Goal: Information Seeking & Learning: Learn about a topic

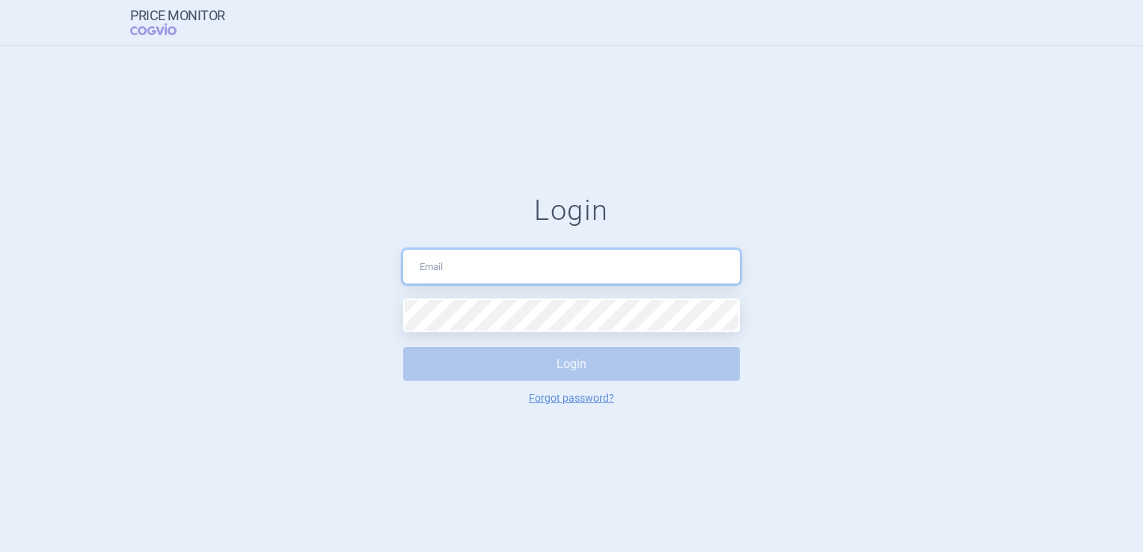
click at [517, 272] on input "text" at bounding box center [571, 267] width 336 height 34
type input "[PERSON_NAME][EMAIL_ADDRESS][DOMAIN_NAME]"
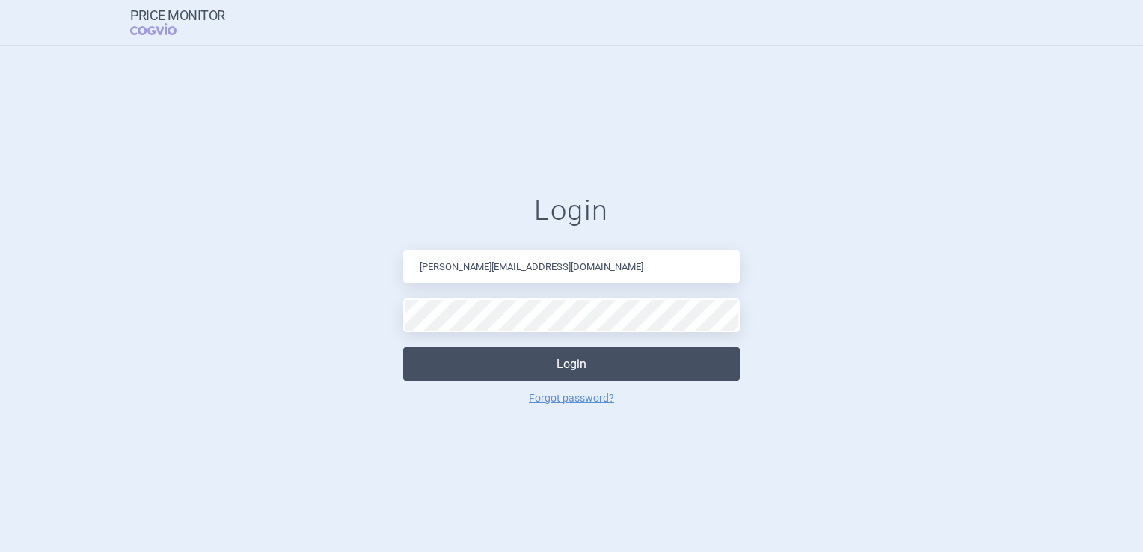
click at [493, 369] on button "Login" at bounding box center [571, 364] width 336 height 34
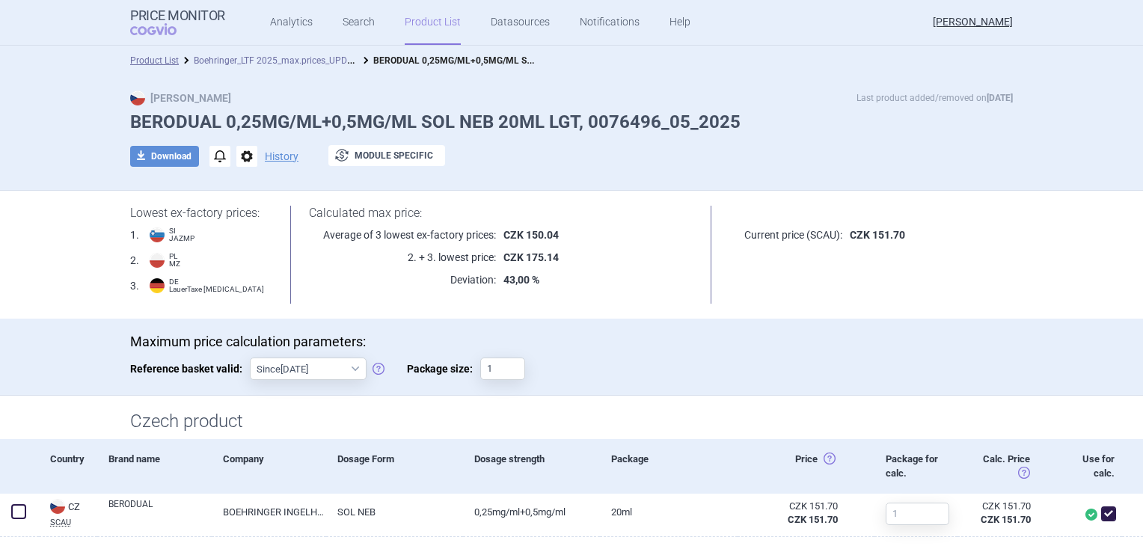
click at [304, 64] on link "Boehringer_LTF 2025_max.prices_UPDATED [DATE]_ALL" at bounding box center [305, 59] width 222 height 14
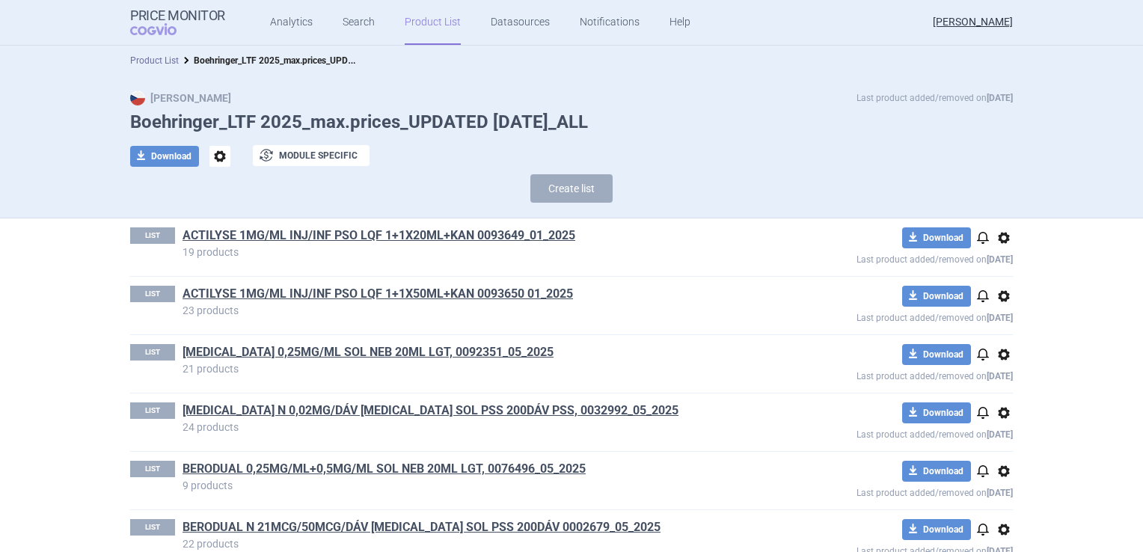
click at [156, 65] on link "Product List" at bounding box center [154, 60] width 49 height 10
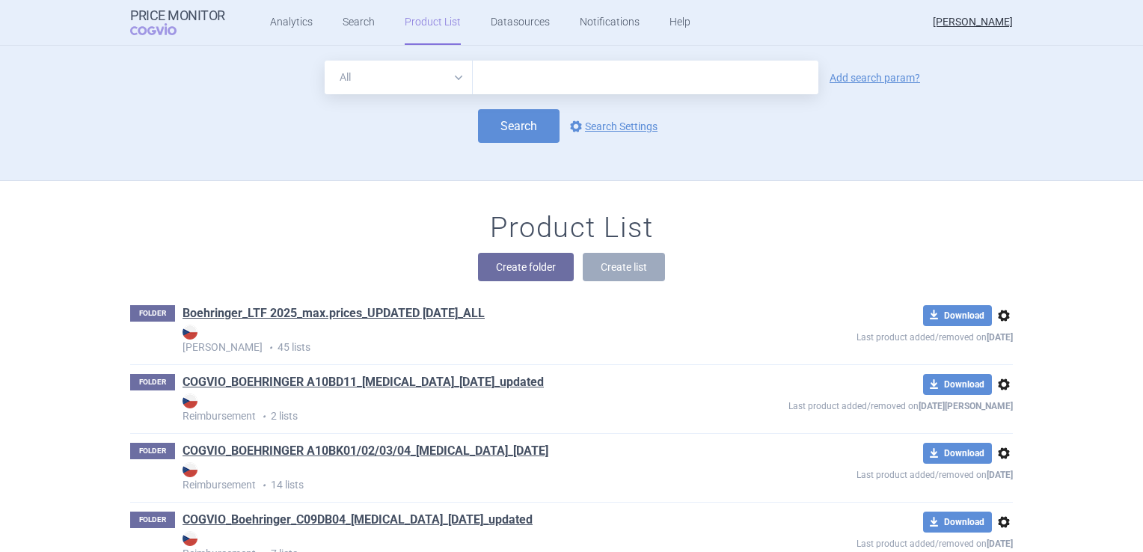
scroll to position [135, 0]
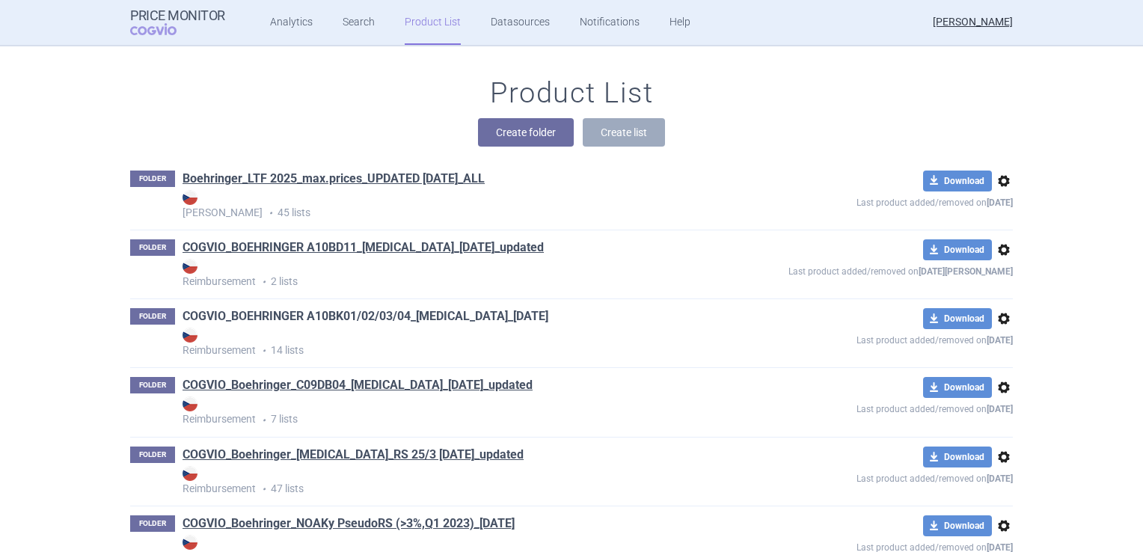
click at [421, 319] on link "COGVIO_BOEHRINGER A10BK01/02/03/04_[MEDICAL_DATA]_[DATE]" at bounding box center [365, 316] width 366 height 16
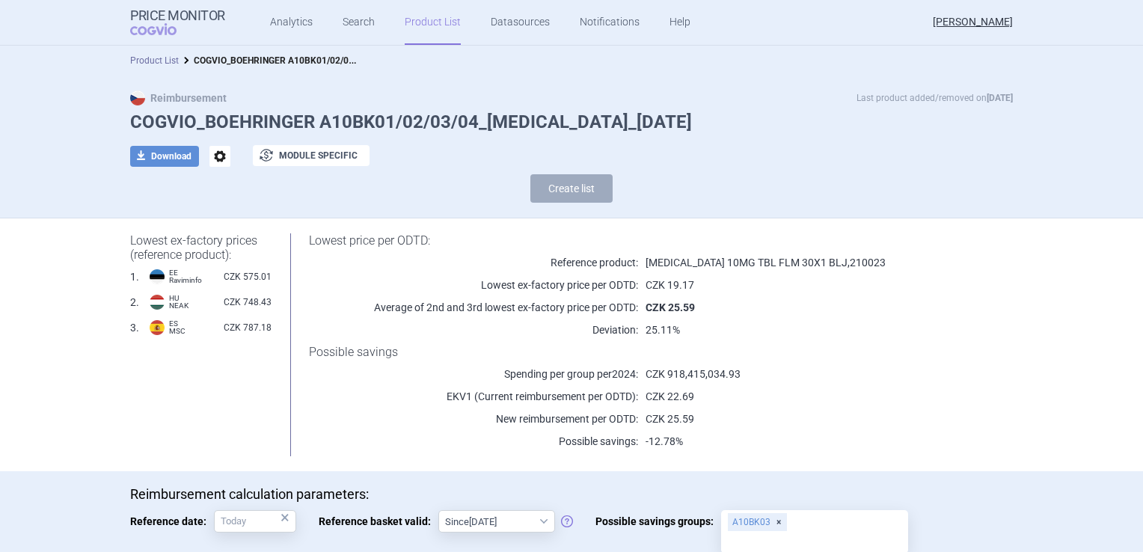
click at [158, 57] on link "Product List" at bounding box center [154, 60] width 49 height 10
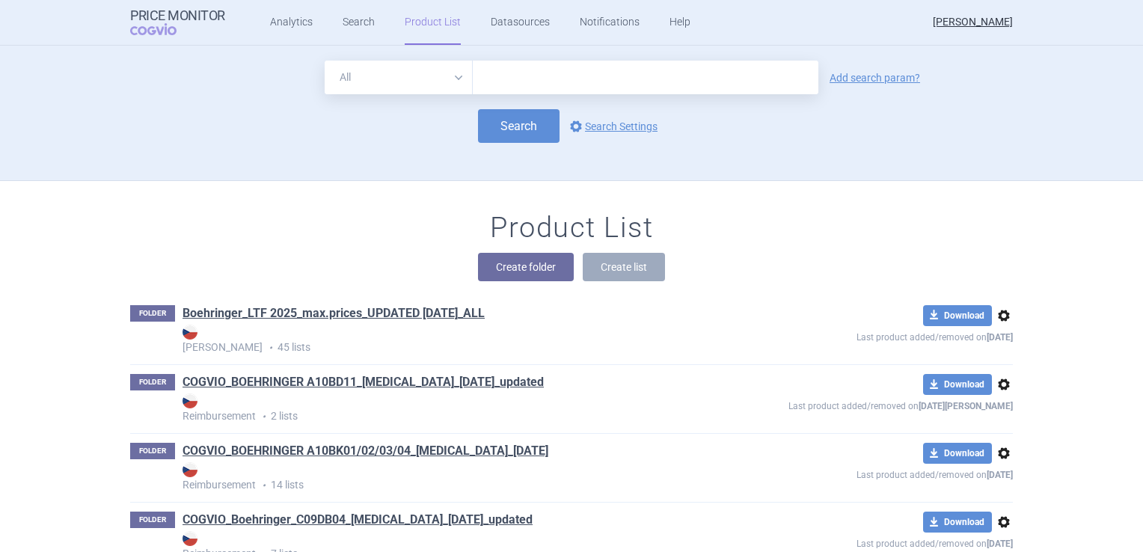
scroll to position [135, 0]
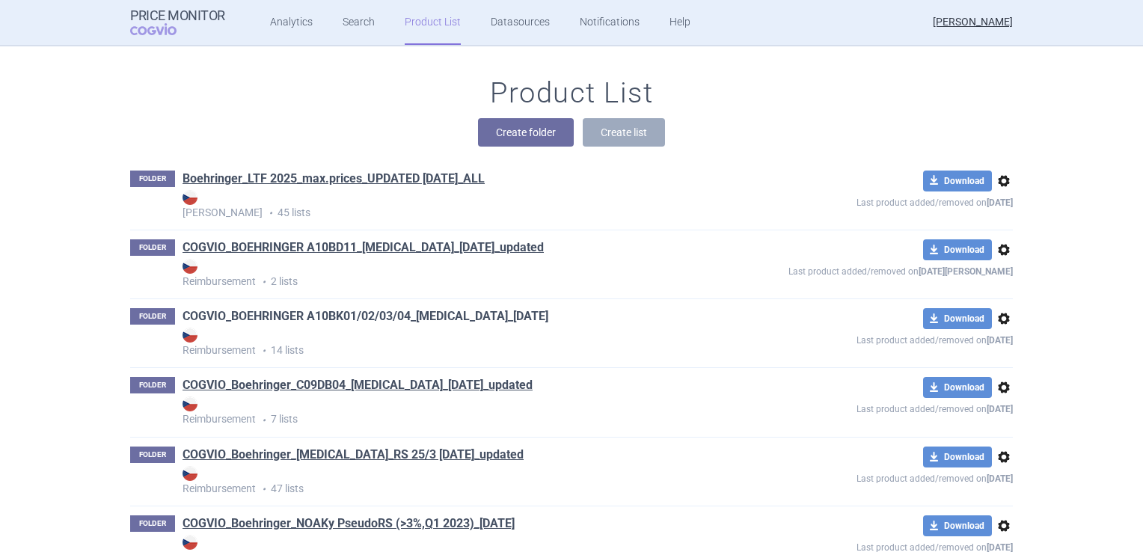
click at [400, 313] on link "COGVIO_BOEHRINGER A10BK01/02/03/04_[MEDICAL_DATA]_[DATE]" at bounding box center [365, 316] width 366 height 16
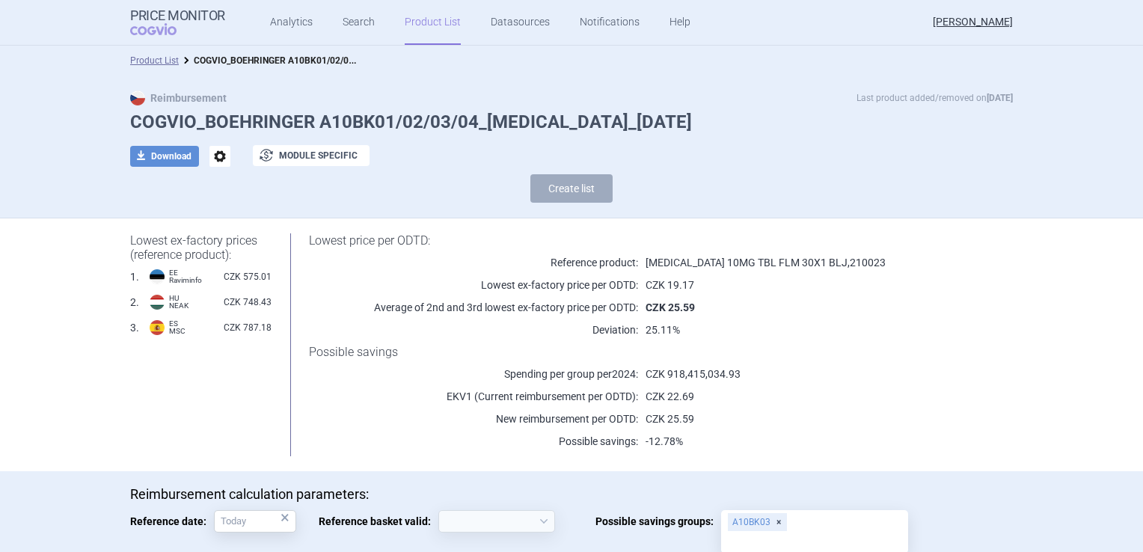
select select "[DATE]"
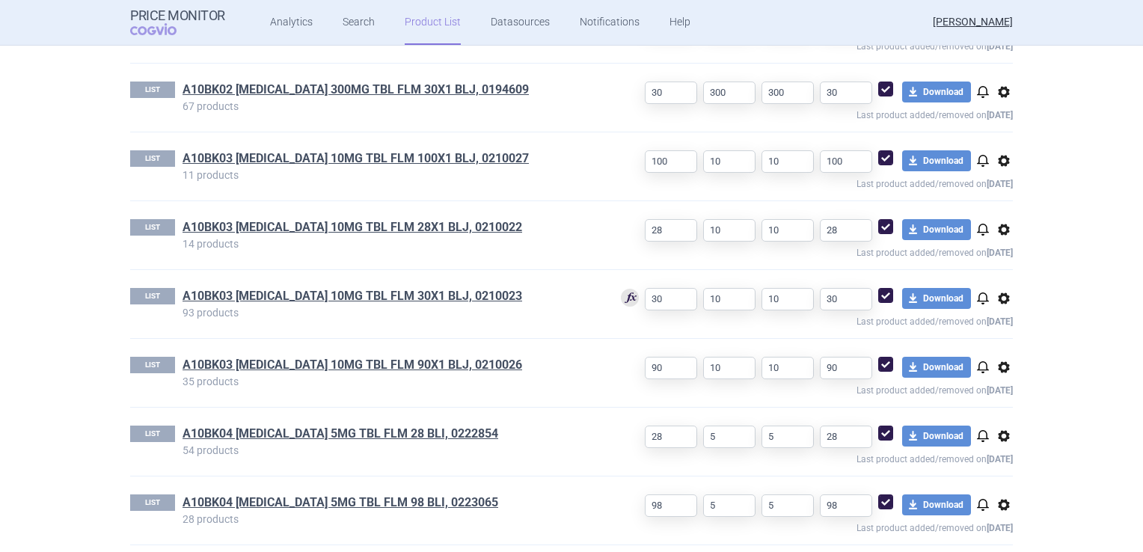
scroll to position [996, 0]
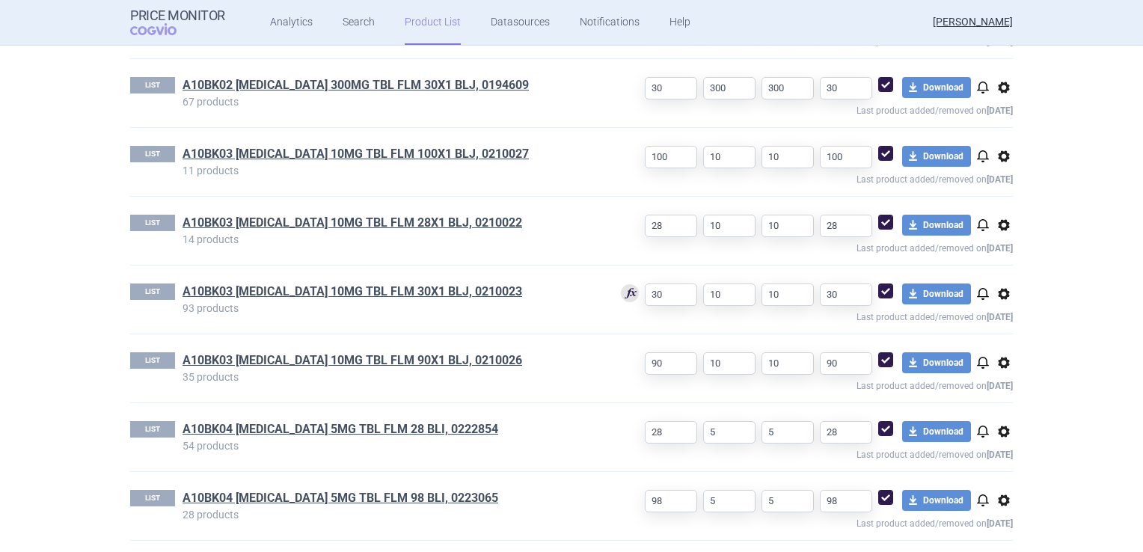
click at [885, 283] on span at bounding box center [885, 290] width 15 height 15
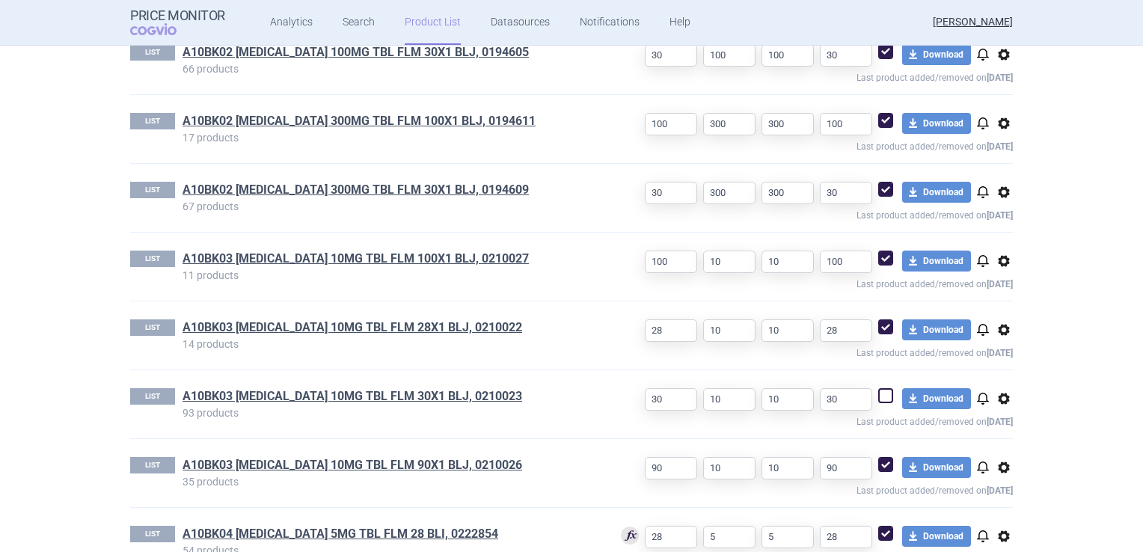
scroll to position [972, 0]
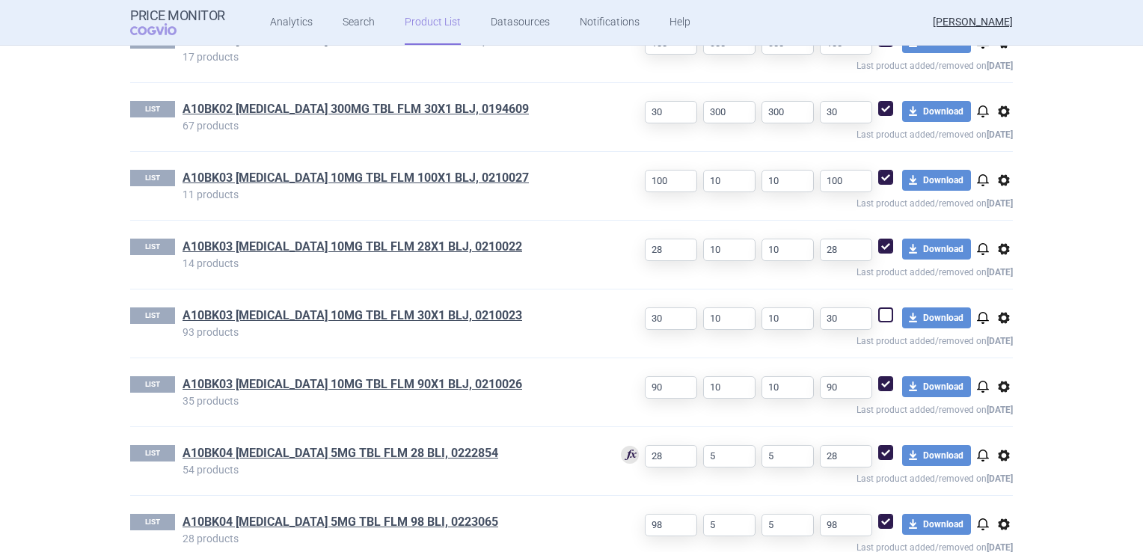
click at [878, 312] on span at bounding box center [885, 314] width 15 height 15
checkbox input "true"
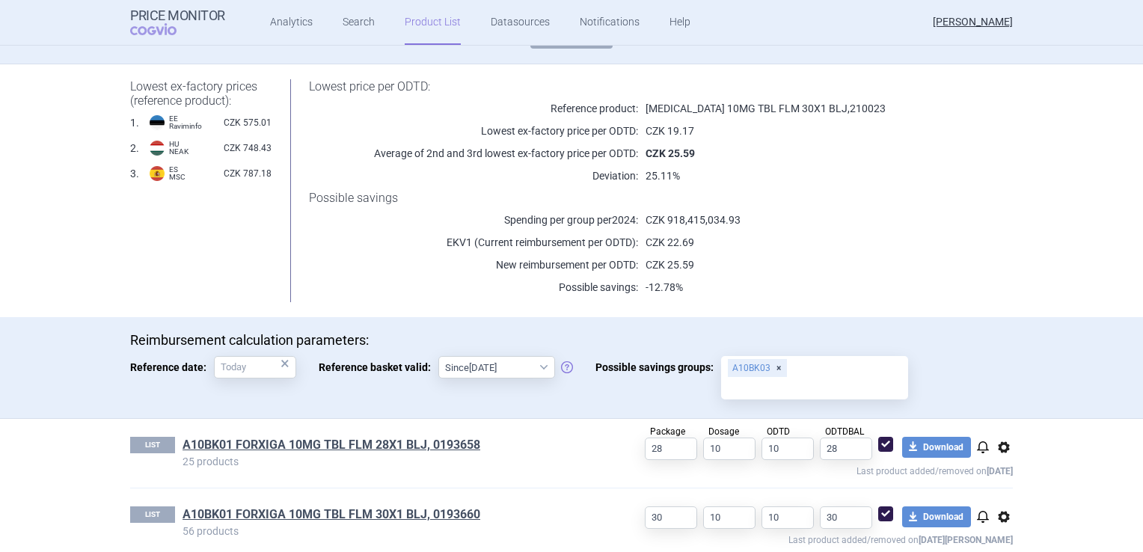
scroll to position [75, 0]
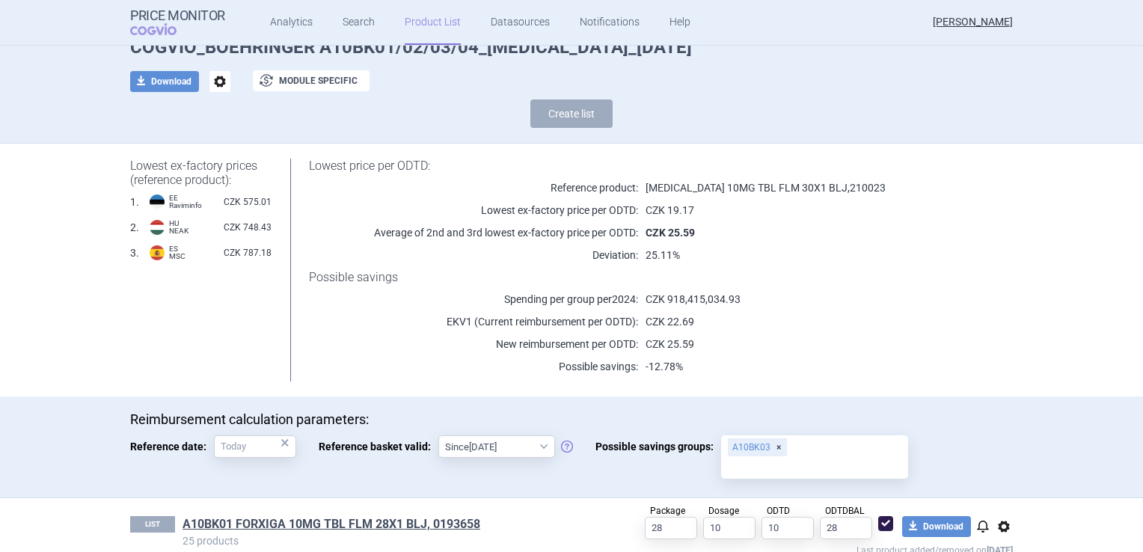
click at [819, 462] on input "Possible savings groups: A10BK03" at bounding box center [814, 467] width 176 height 19
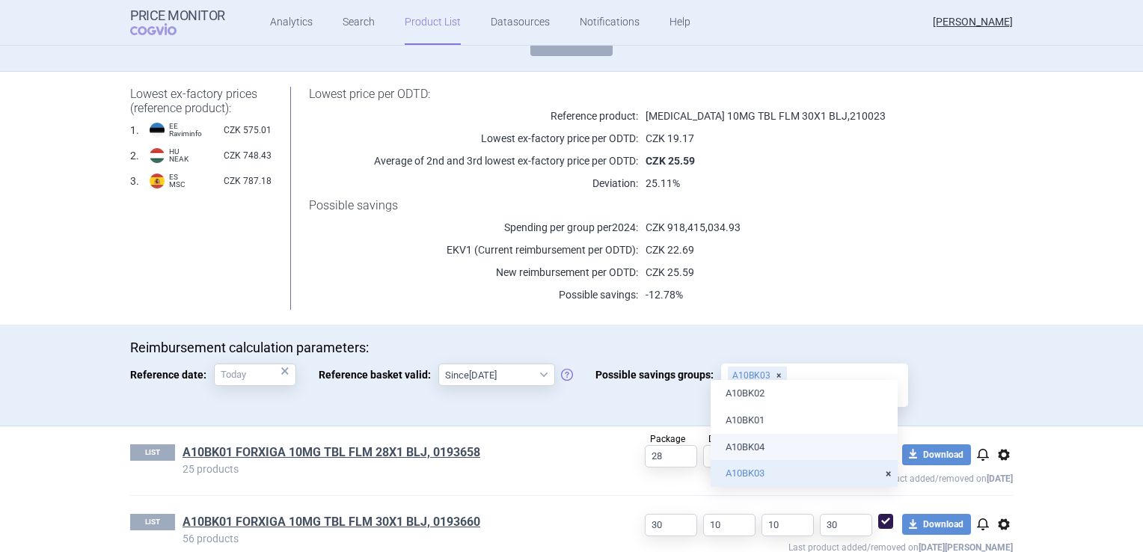
scroll to position [224, 0]
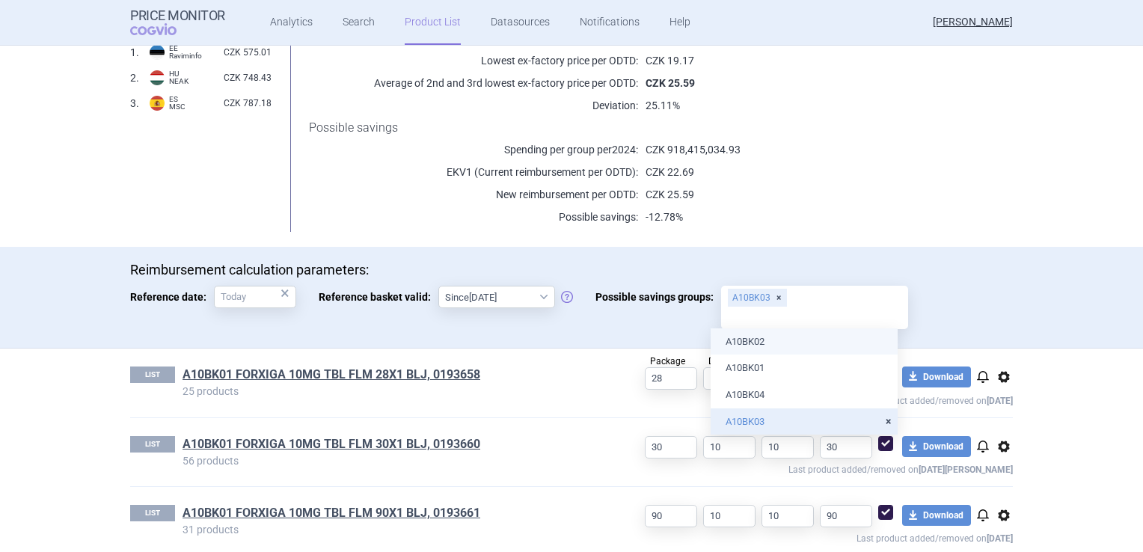
click at [763, 337] on li "A10BK02" at bounding box center [803, 341] width 187 height 27
click at [766, 341] on li "A10BK02" at bounding box center [803, 341] width 187 height 27
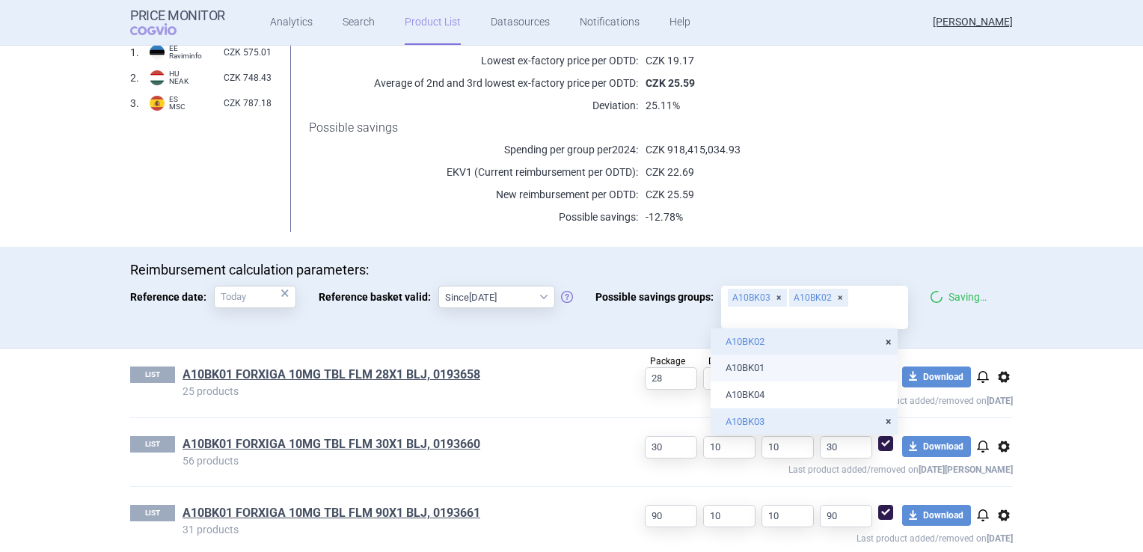
click at [754, 363] on ul "A10BK02 A10BK01 A10BK04 A10BK03" at bounding box center [803, 381] width 187 height 106
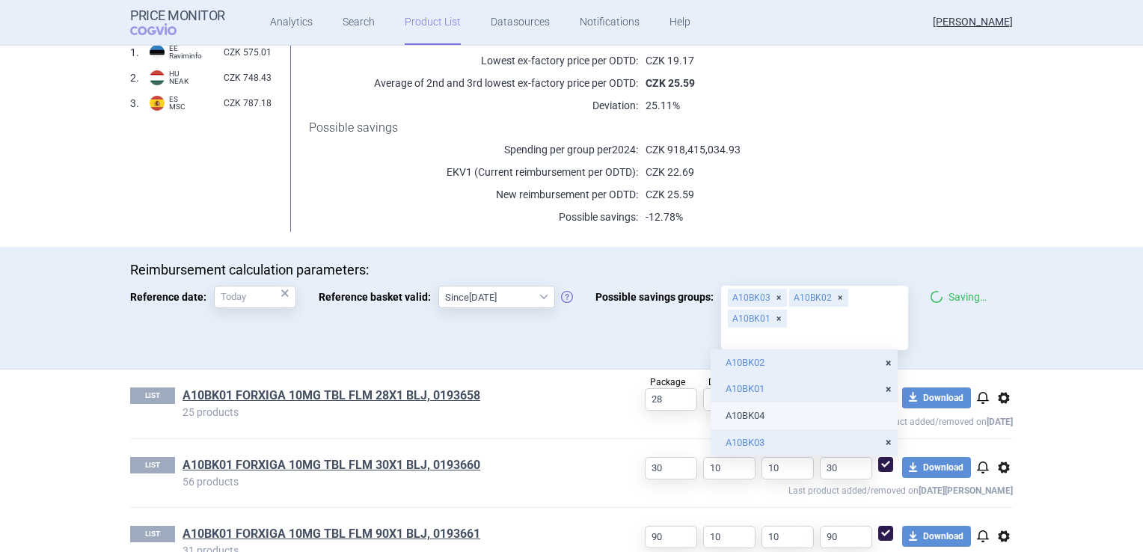
click at [753, 416] on li "A10BK04" at bounding box center [803, 415] width 187 height 27
click at [755, 414] on li "A10BK04" at bounding box center [803, 415] width 187 height 27
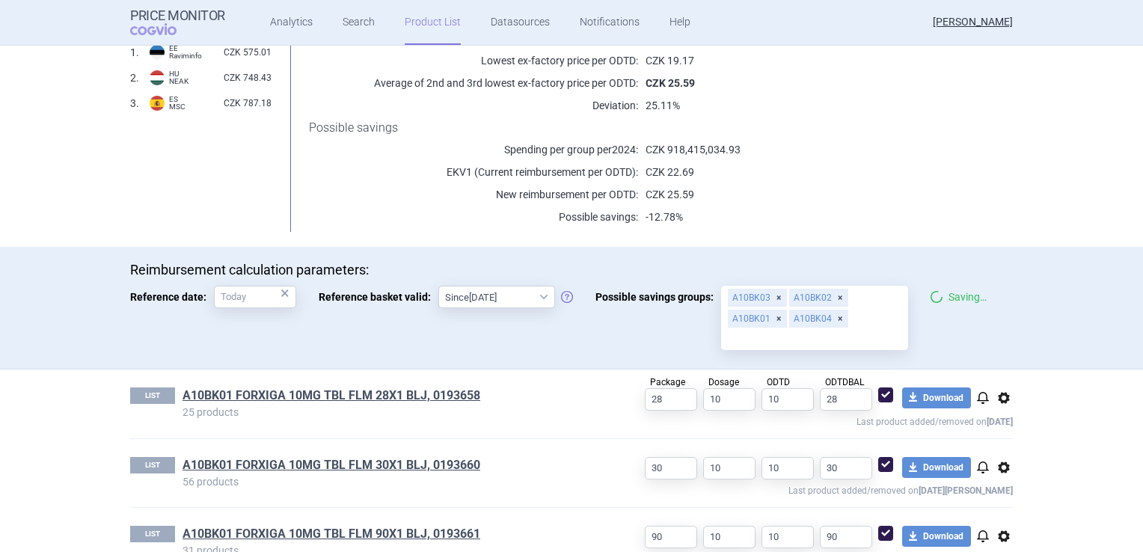
click at [888, 304] on div "A10BK03 A10BK02 A10BK01 A10BK04" at bounding box center [814, 318] width 187 height 64
click at [888, 329] on input "Possible savings groups: A10BK03 A10BK02 A10BK01 A10BK04" at bounding box center [814, 338] width 176 height 19
click at [882, 203] on div "Lowest price per ODTD: Reference product: [MEDICAL_DATA] 10MG TBL FLM 30X1 BLJ …" at bounding box center [641, 120] width 741 height 223
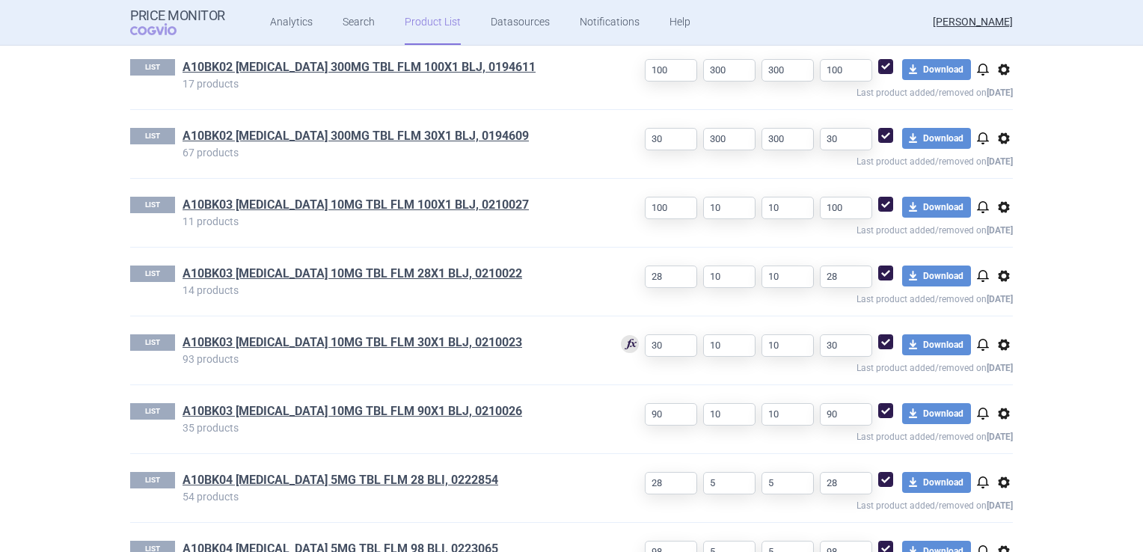
scroll to position [972, 0]
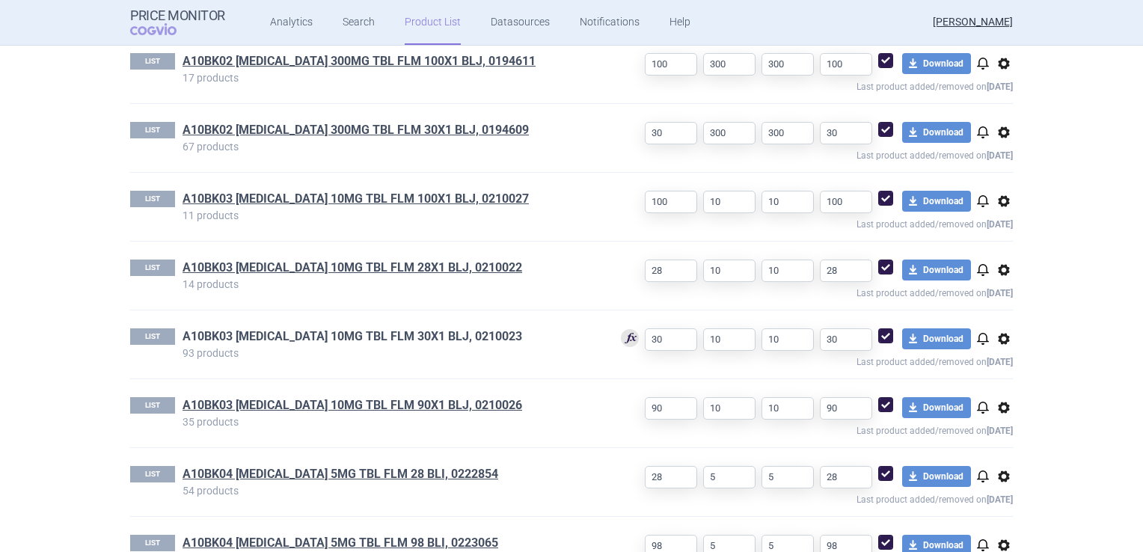
click at [438, 336] on link "A10BK03 [MEDICAL_DATA] 10MG TBL FLM 30X1 BLJ, 0210023" at bounding box center [351, 336] width 339 height 16
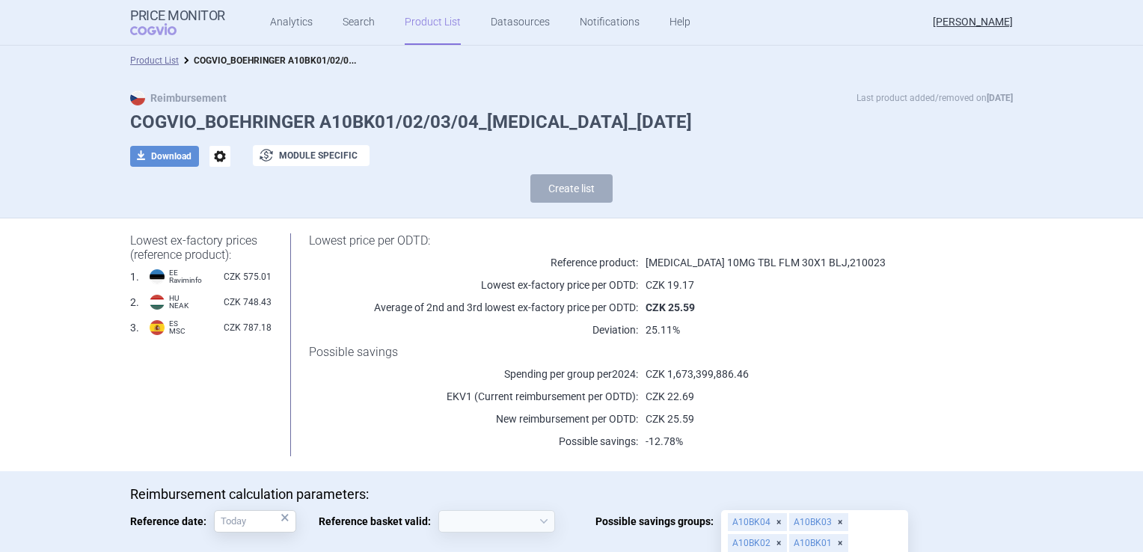
select select "[DATE]"
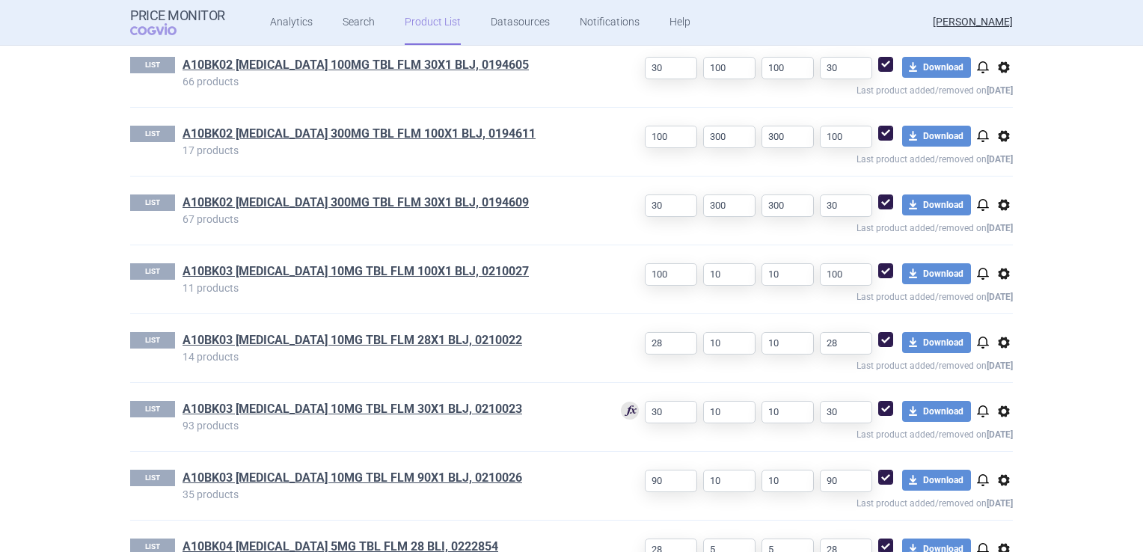
scroll to position [1017, 0]
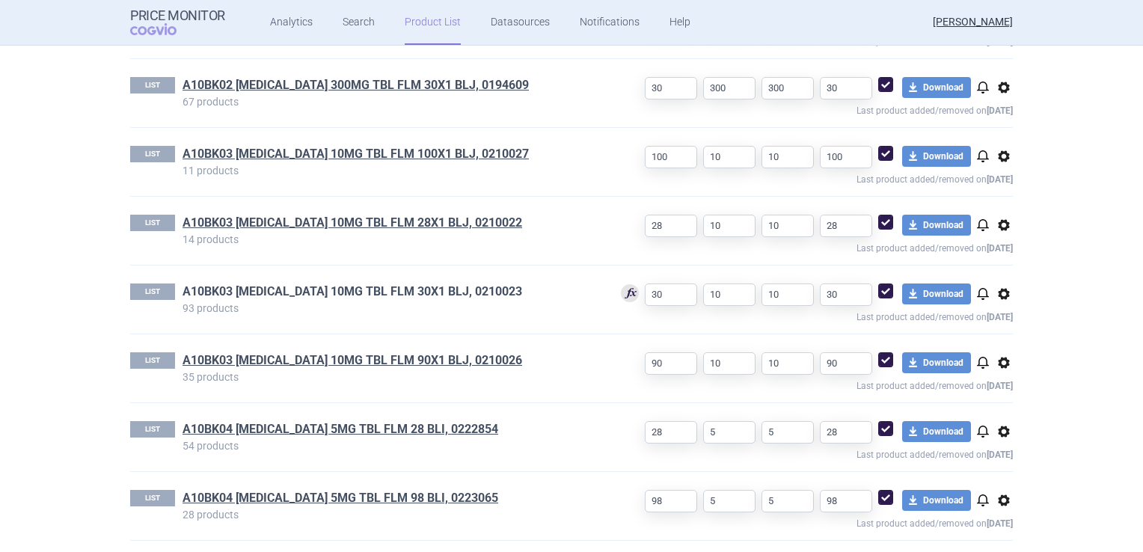
click at [393, 283] on link "A10BK03 [MEDICAL_DATA] 10MG TBL FLM 30X1 BLJ, 0210023" at bounding box center [351, 291] width 339 height 16
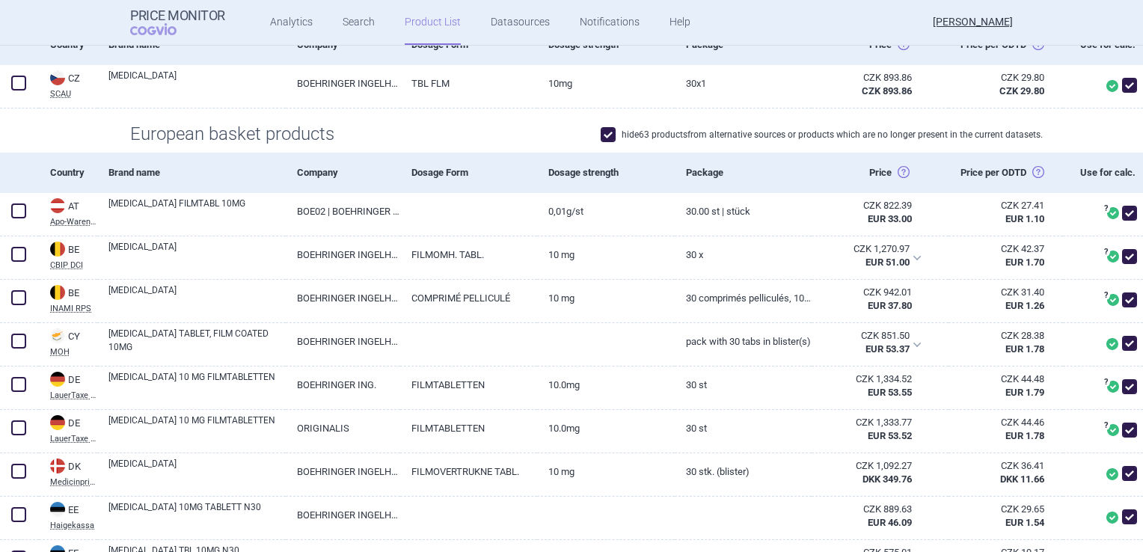
scroll to position [523, 0]
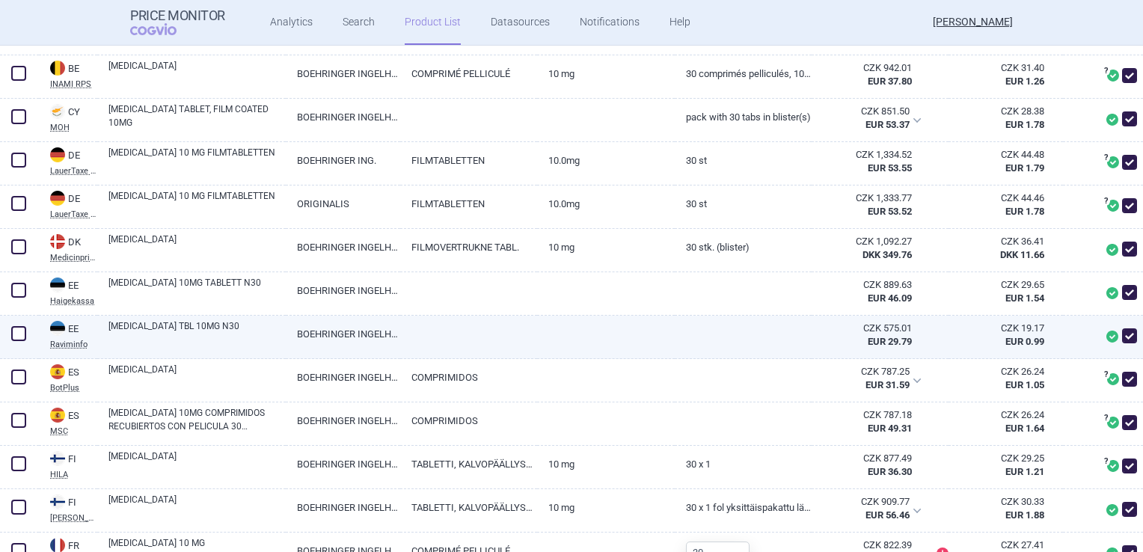
click at [1122, 343] on span at bounding box center [1129, 335] width 15 height 15
checkbox input "false"
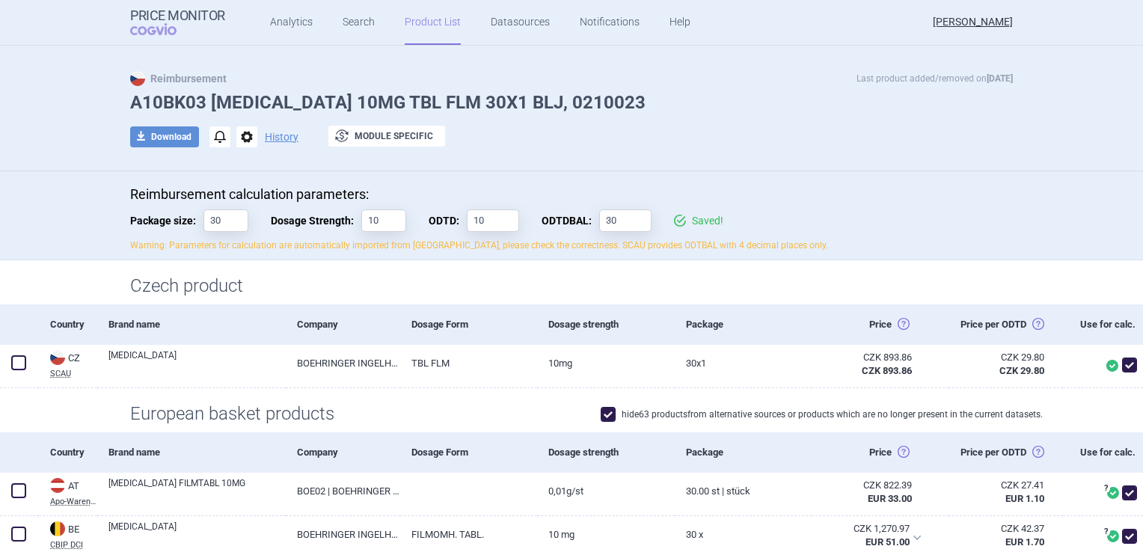
scroll to position [0, 0]
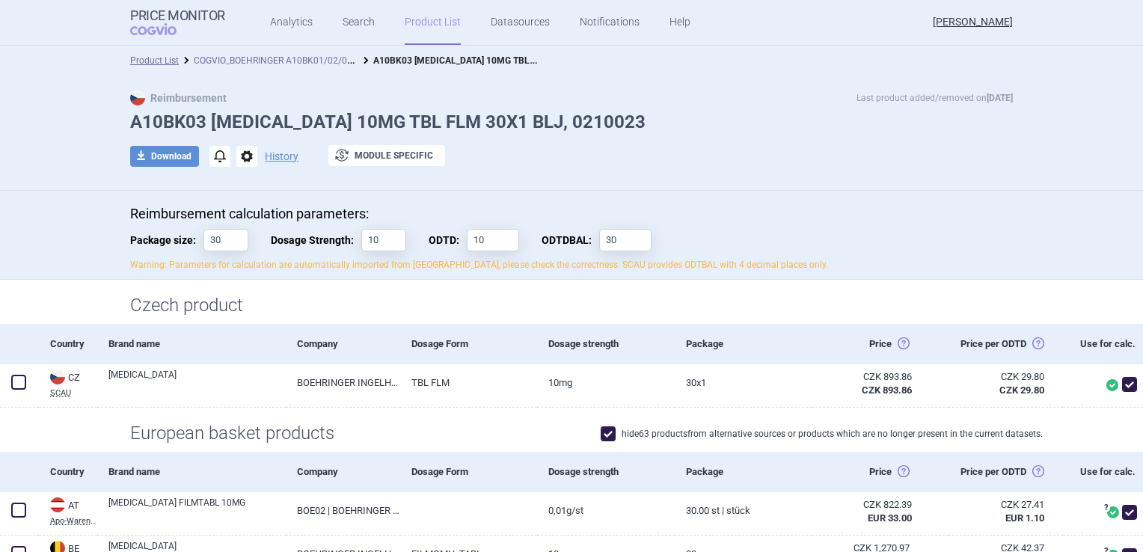
click at [236, 61] on link "COGVIO_BOEHRINGER A10BK01/02/03/04_[MEDICAL_DATA]_[DATE]" at bounding box center [331, 59] width 274 height 14
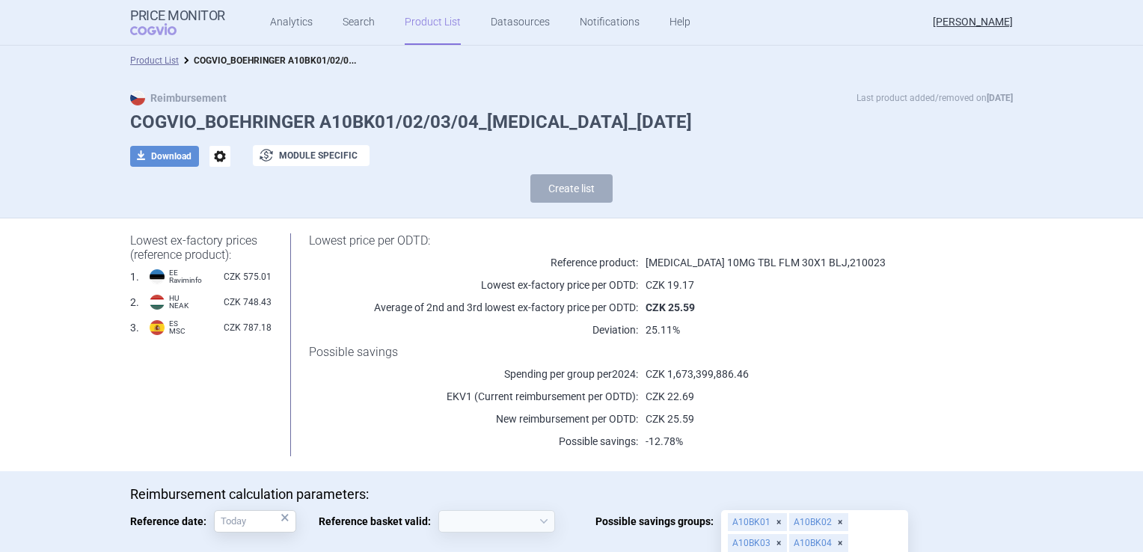
select select "[DATE]"
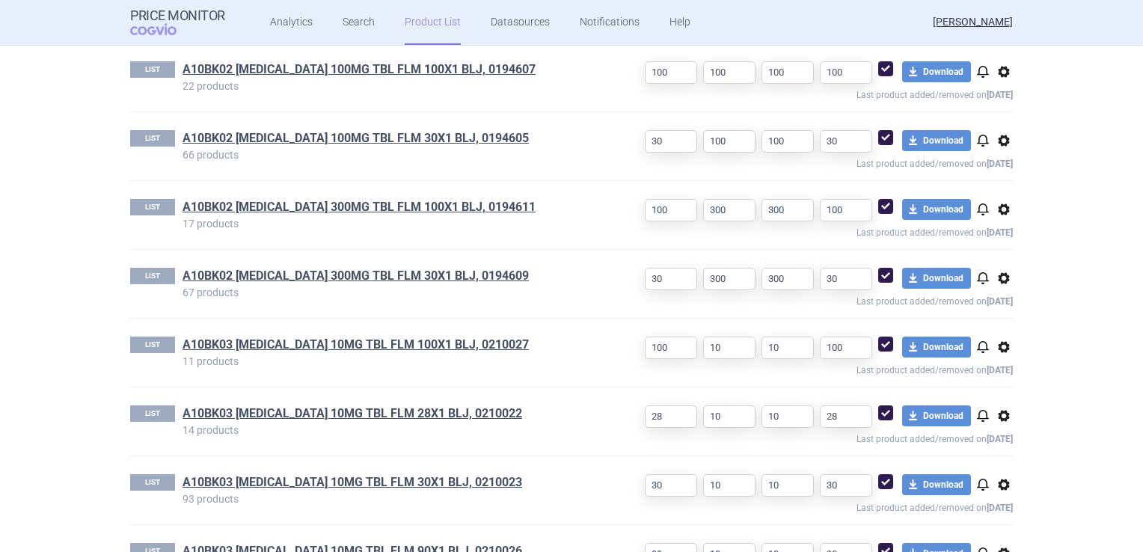
scroll to position [972, 0]
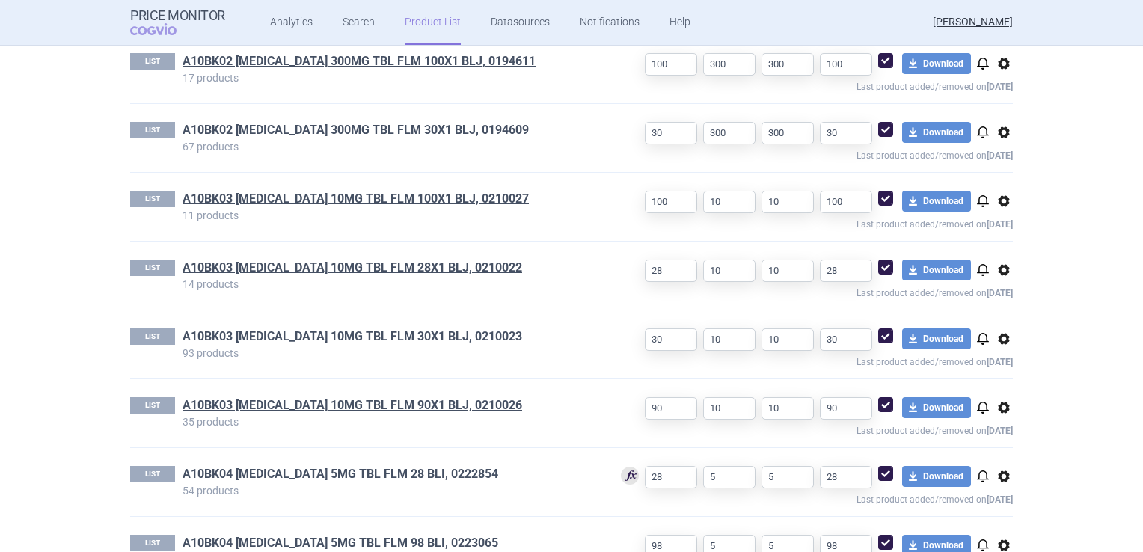
click at [350, 329] on link "A10BK03 [MEDICAL_DATA] 10MG TBL FLM 30X1 BLJ, 0210023" at bounding box center [351, 336] width 339 height 16
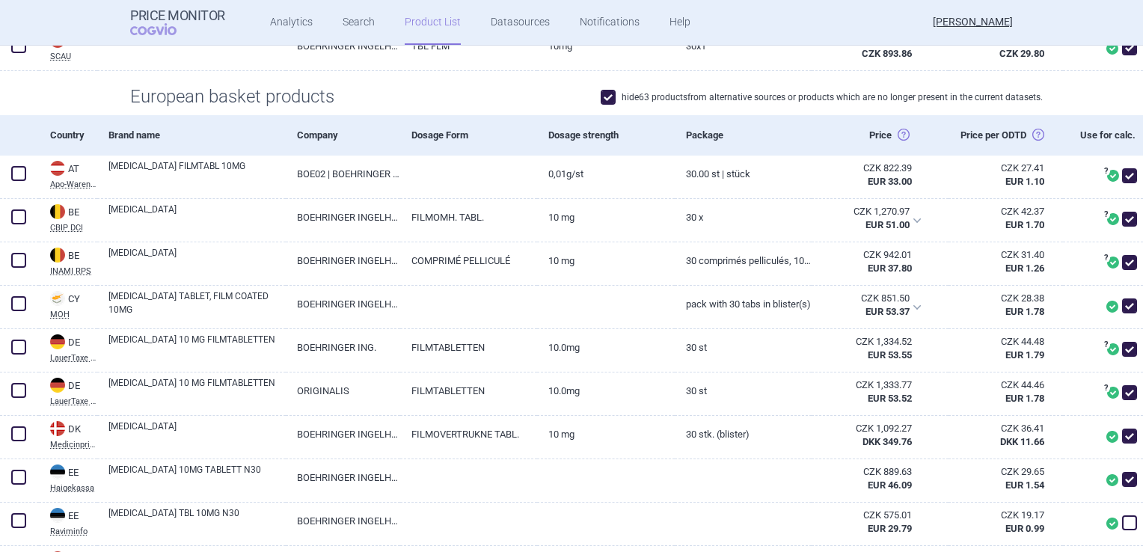
scroll to position [150, 0]
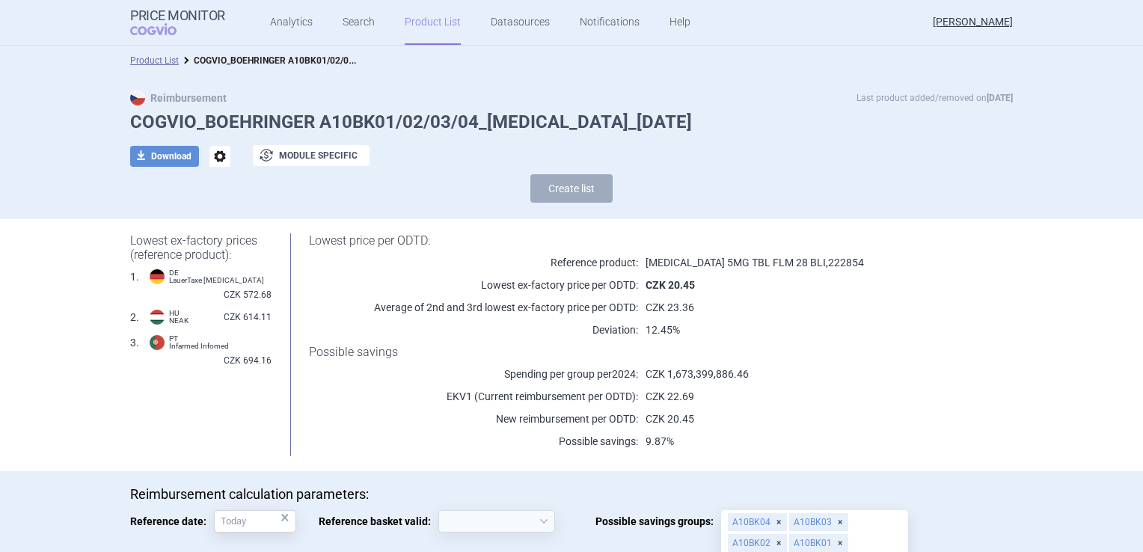
select select "[DATE]"
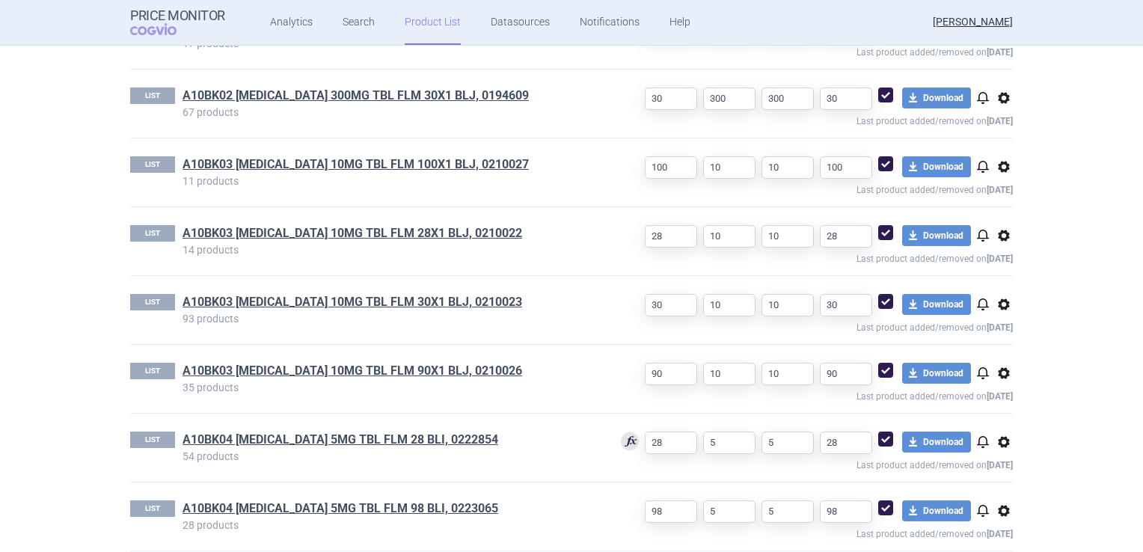
scroll to position [1017, 0]
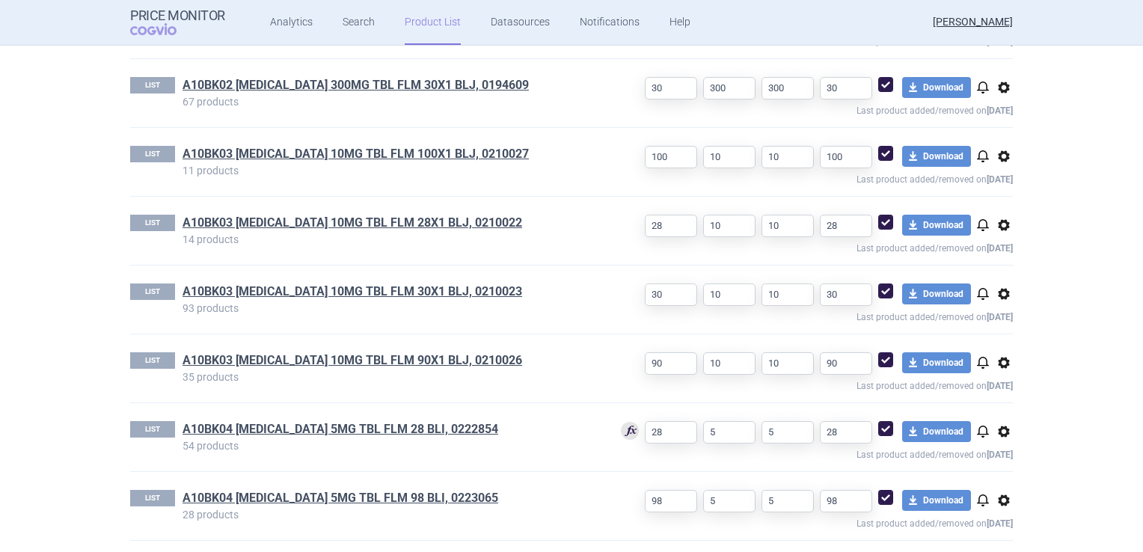
click at [878, 428] on span at bounding box center [885, 428] width 15 height 15
checkbox input "false"
click at [883, 492] on span at bounding box center [885, 497] width 15 height 15
checkbox input "false"
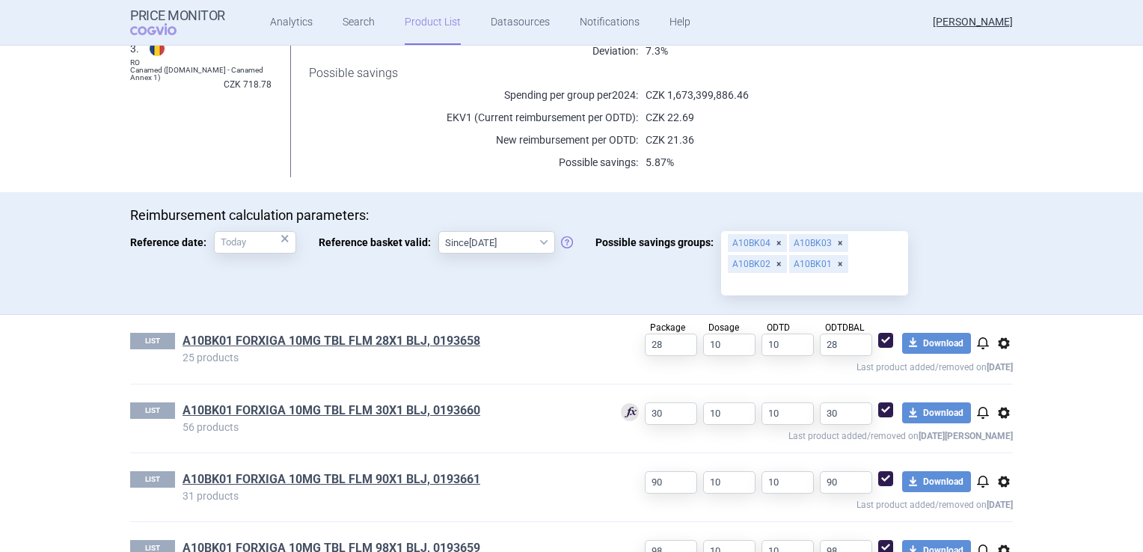
scroll to position [419, 0]
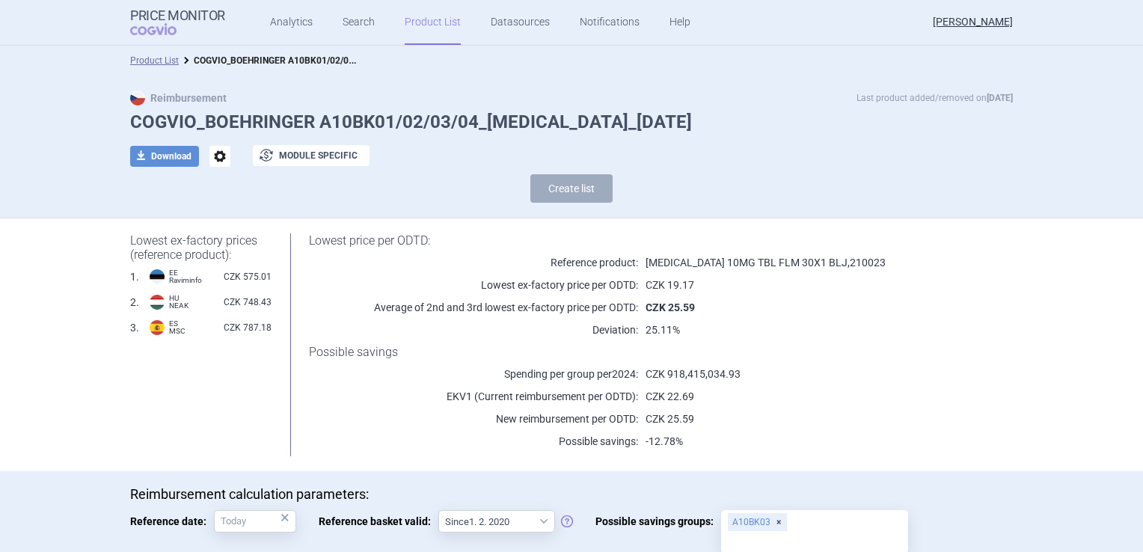
click at [15, 108] on div "Reimbursement Last product added/removed on 28 Jul COGVIO_BOEHRINGER A10BK01/02…" at bounding box center [571, 147] width 1143 height 143
click at [342, 19] on link "Search" at bounding box center [358, 22] width 32 height 45
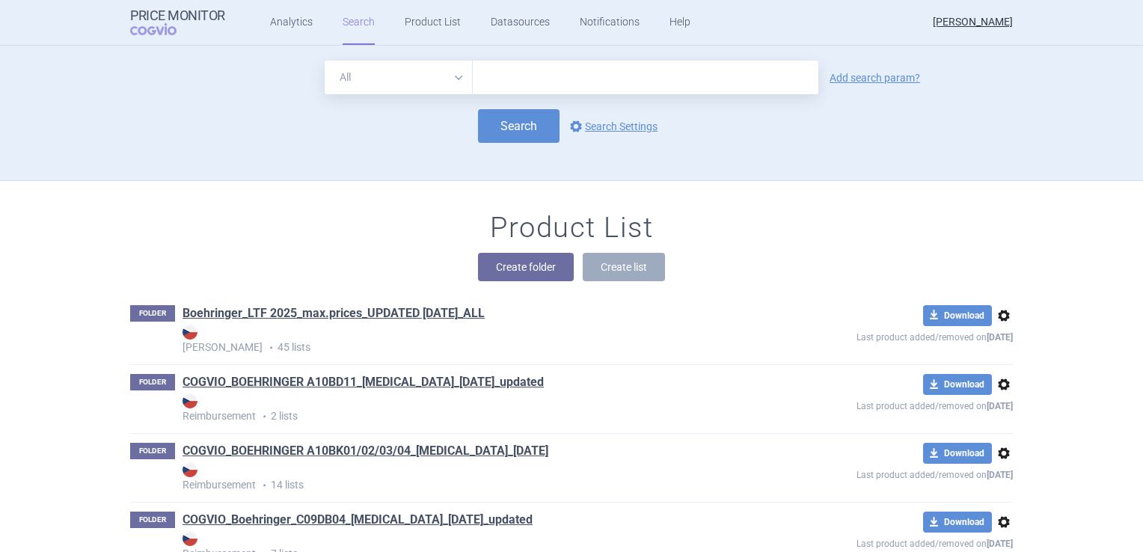
click at [700, 70] on input "text" at bounding box center [645, 78] width 345 height 34
type input "jardiance"
click at [514, 129] on button "Search" at bounding box center [519, 126] width 82 height 34
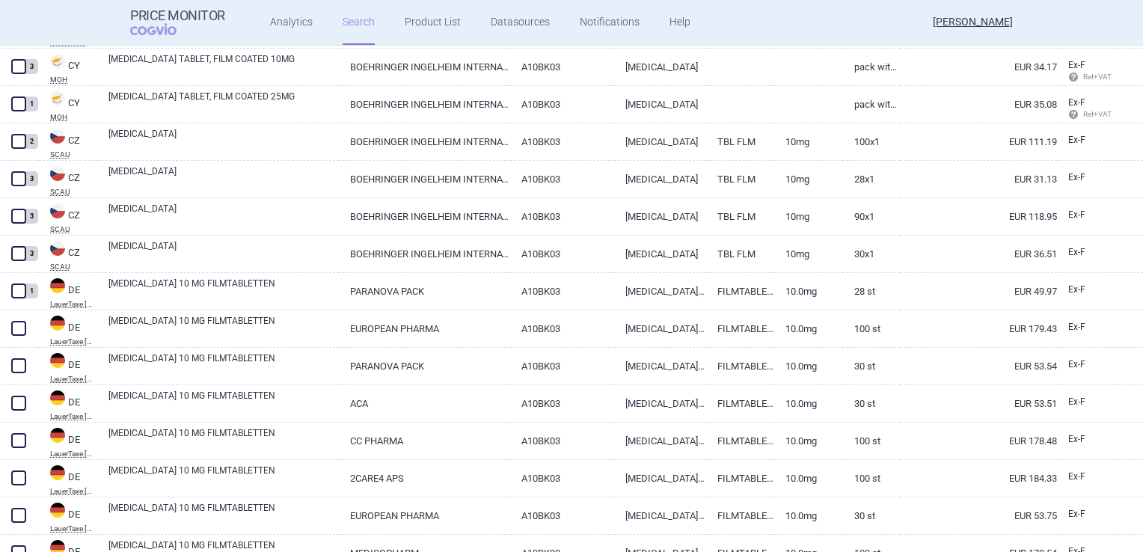
scroll to position [822, 0]
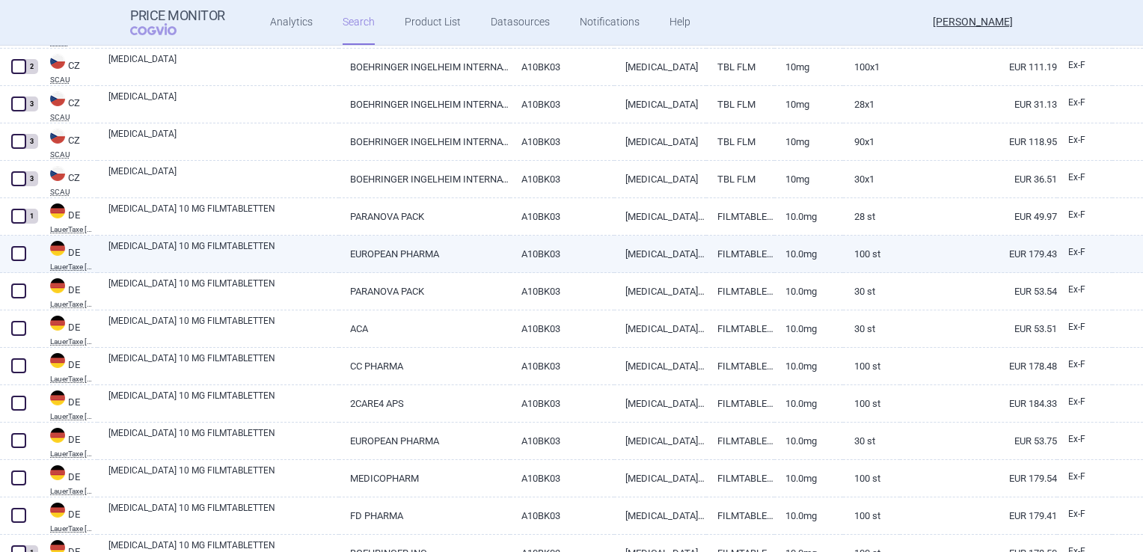
click at [18, 257] on span at bounding box center [18, 253] width 15 height 15
checkbox input "true"
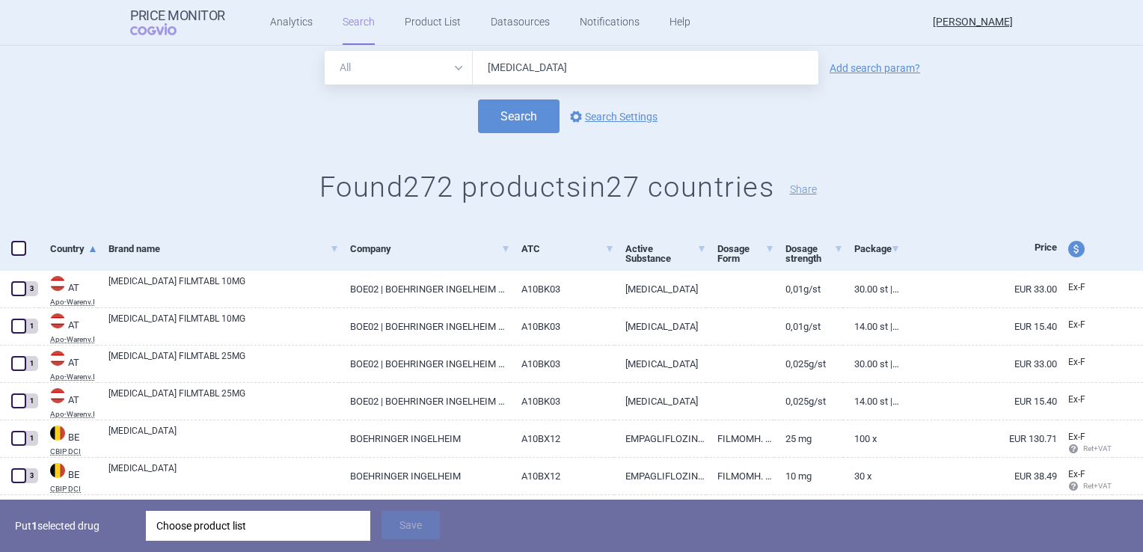
scroll to position [0, 0]
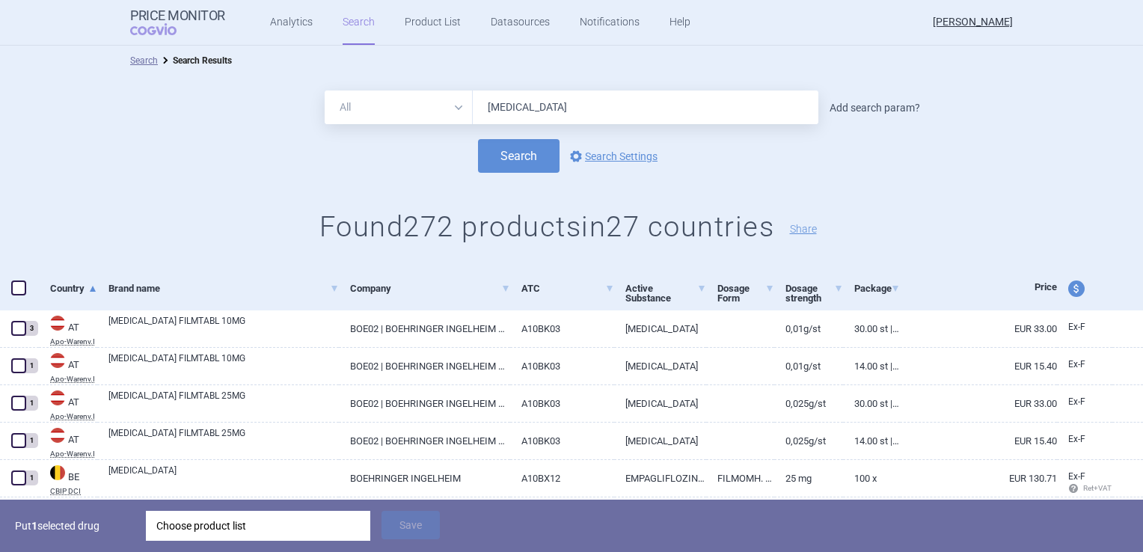
click at [902, 104] on link "Add search param?" at bounding box center [874, 107] width 90 height 10
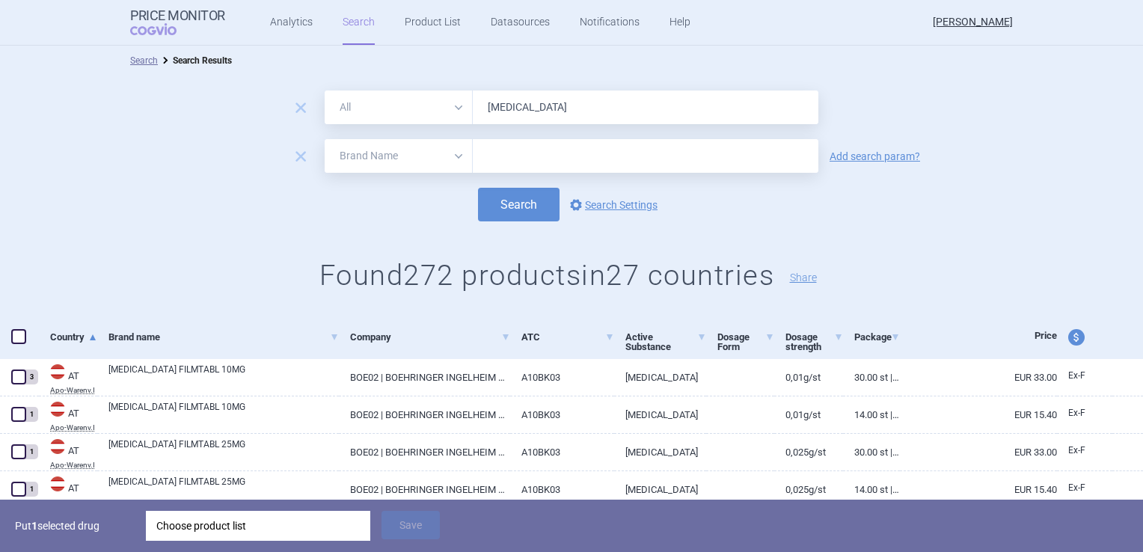
click at [418, 158] on select "All Brand Name ATC Company Active Substance Country Newer than" at bounding box center [399, 156] width 148 height 34
select select "newerThan"
click at [325, 139] on select "All Brand Name ATC Company Active Substance Country Newer than" at bounding box center [399, 156] width 148 height 34
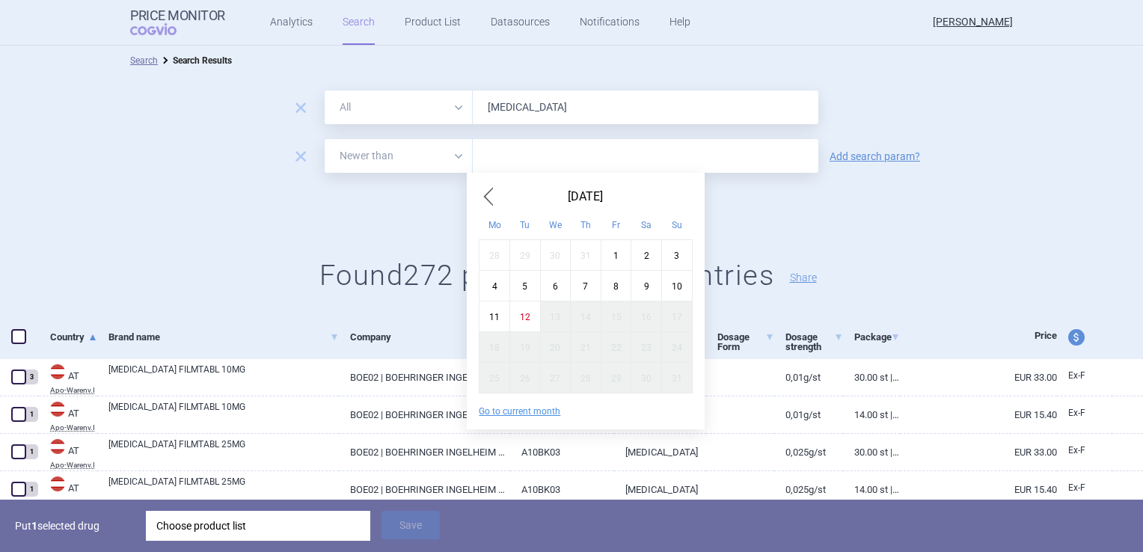
click at [530, 159] on input "text" at bounding box center [645, 156] width 345 height 34
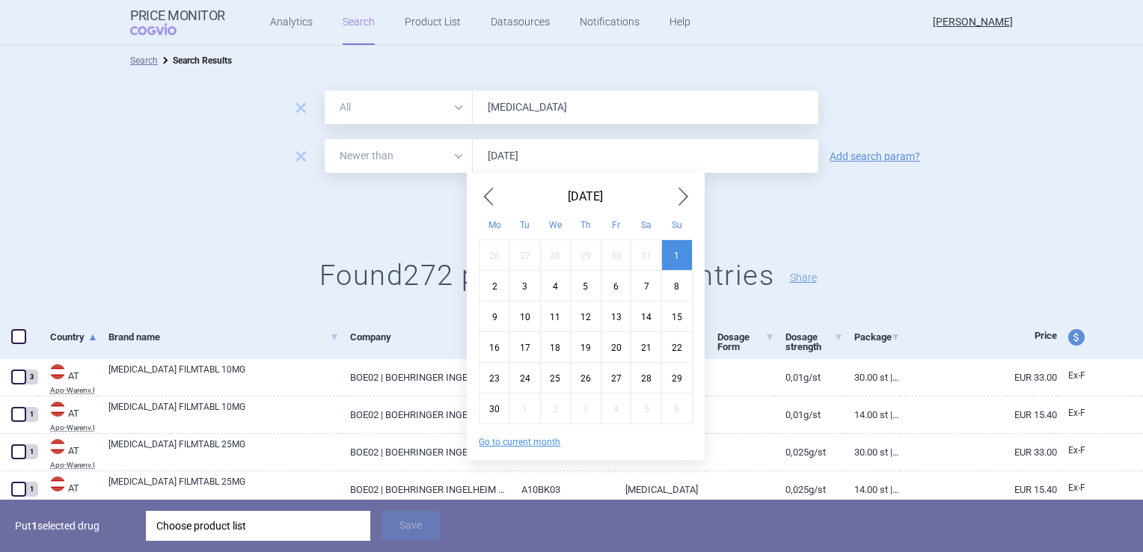
type input "1.6.2025"
click at [478, 188] on button "Search" at bounding box center [519, 205] width 82 height 34
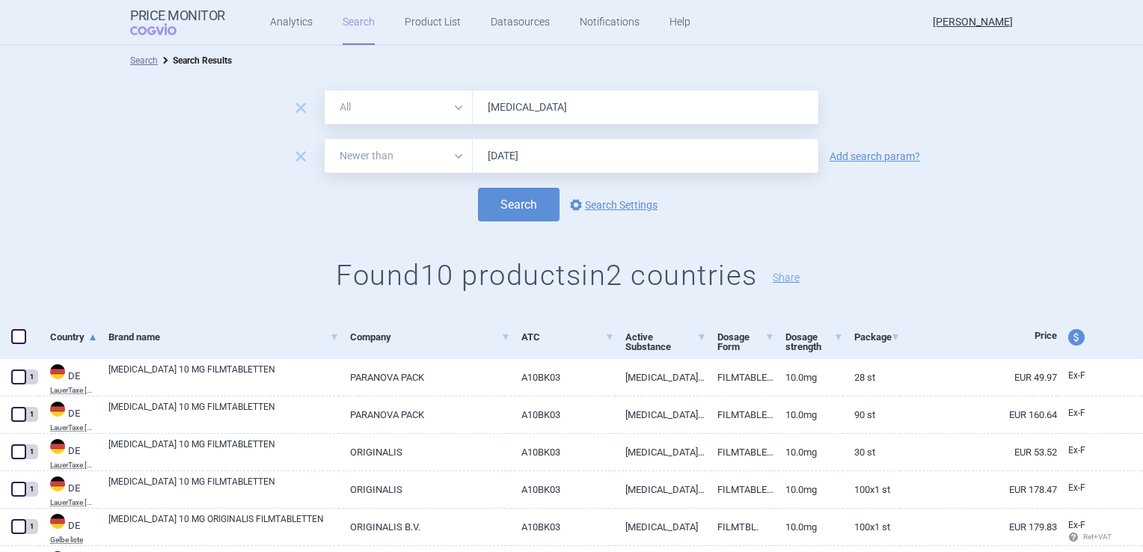
drag, startPoint x: 532, startPoint y: 116, endPoint x: 473, endPoint y: 102, distance: 60.0
click at [473, 102] on input "jardiance" at bounding box center [645, 107] width 345 height 34
click at [478, 188] on button "Search" at bounding box center [519, 205] width 82 height 34
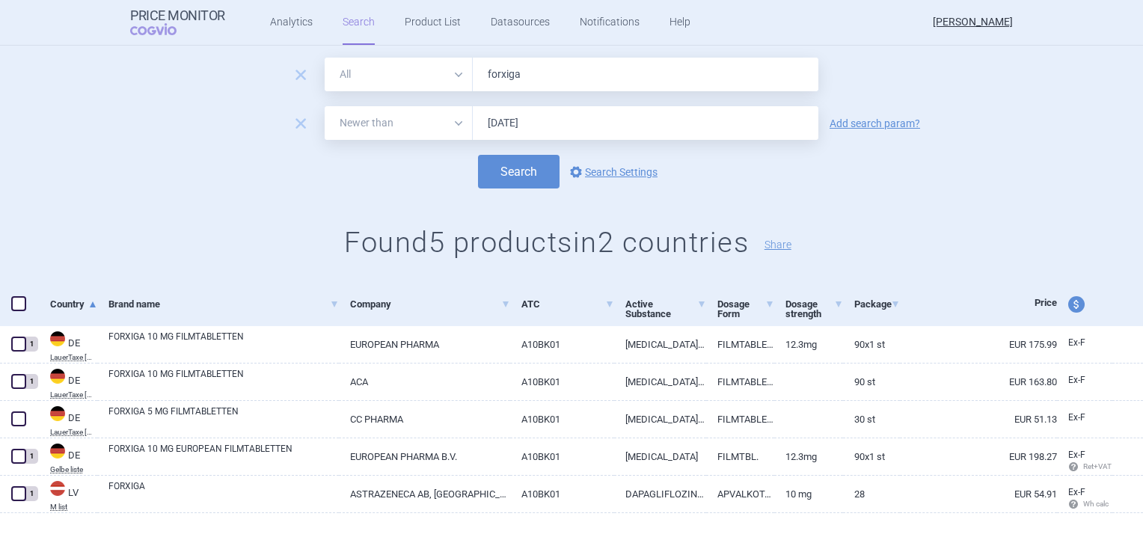
scroll to position [43, 0]
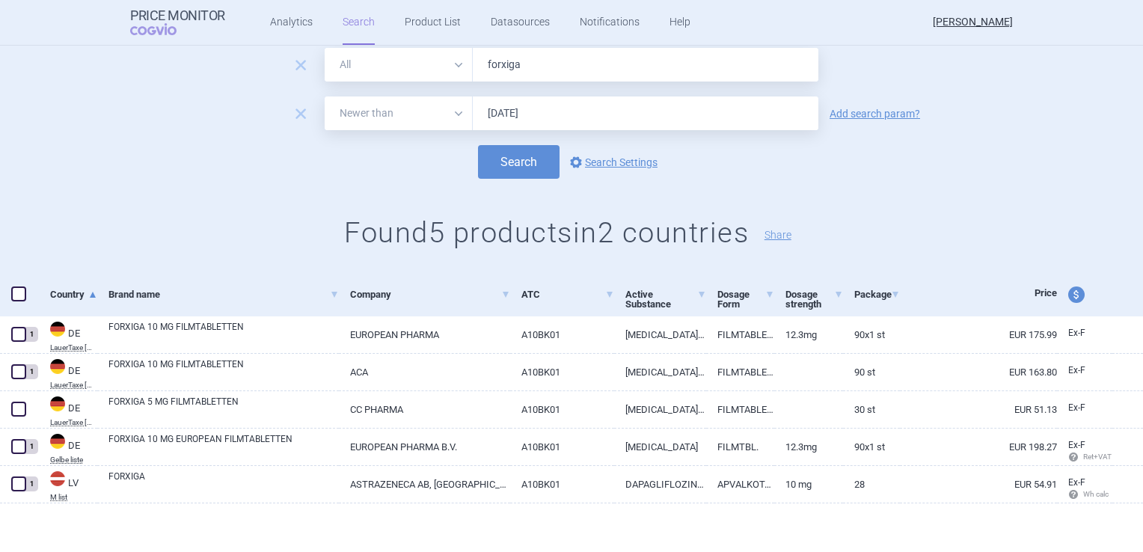
drag, startPoint x: 541, startPoint y: 64, endPoint x: 473, endPoint y: 70, distance: 69.0
click at [473, 70] on input "forxiga" at bounding box center [645, 65] width 345 height 34
click at [478, 145] on button "Search" at bounding box center [519, 162] width 82 height 34
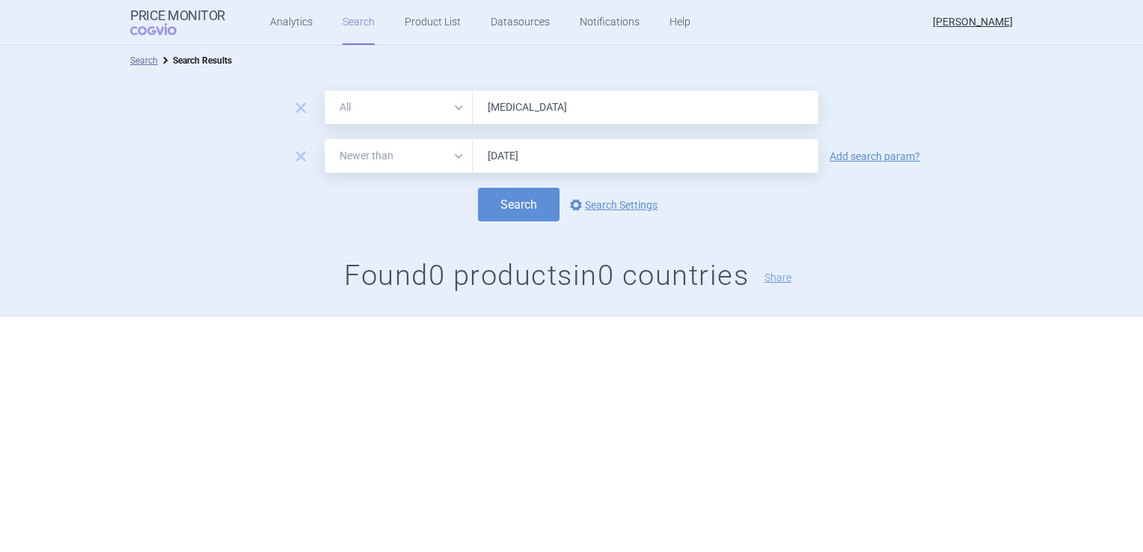
drag, startPoint x: 541, startPoint y: 115, endPoint x: 476, endPoint y: 106, distance: 65.7
click at [476, 106] on input "steglatro" at bounding box center [645, 107] width 345 height 34
type input "invokana"
click at [478, 188] on button "Search" at bounding box center [519, 205] width 82 height 34
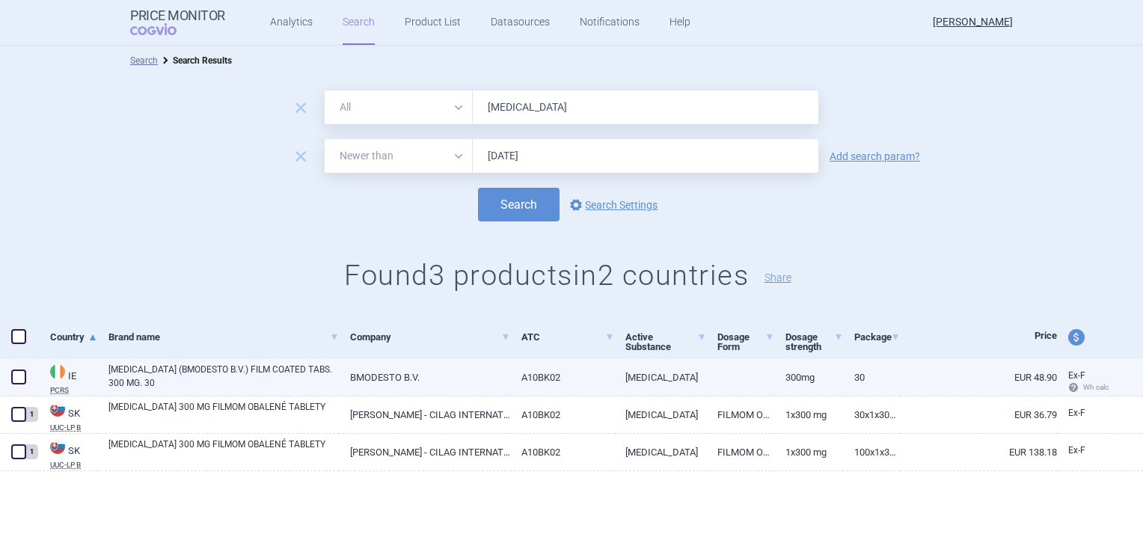
click at [19, 377] on span at bounding box center [18, 376] width 15 height 15
checkbox input "true"
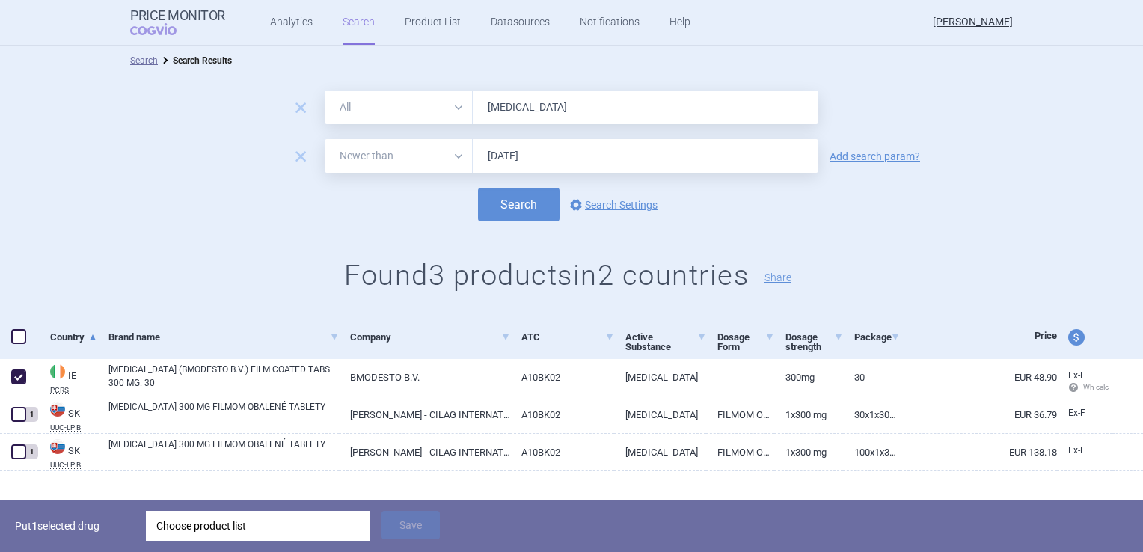
click at [226, 520] on div "Choose product list" at bounding box center [257, 526] width 203 height 30
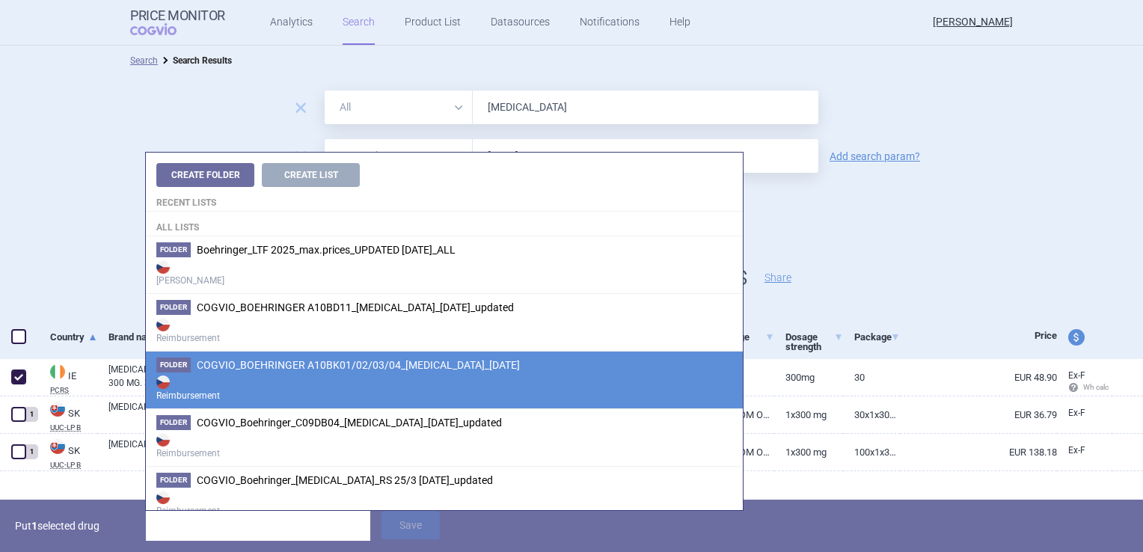
click at [396, 378] on strong "Reimbursement" at bounding box center [444, 387] width 576 height 30
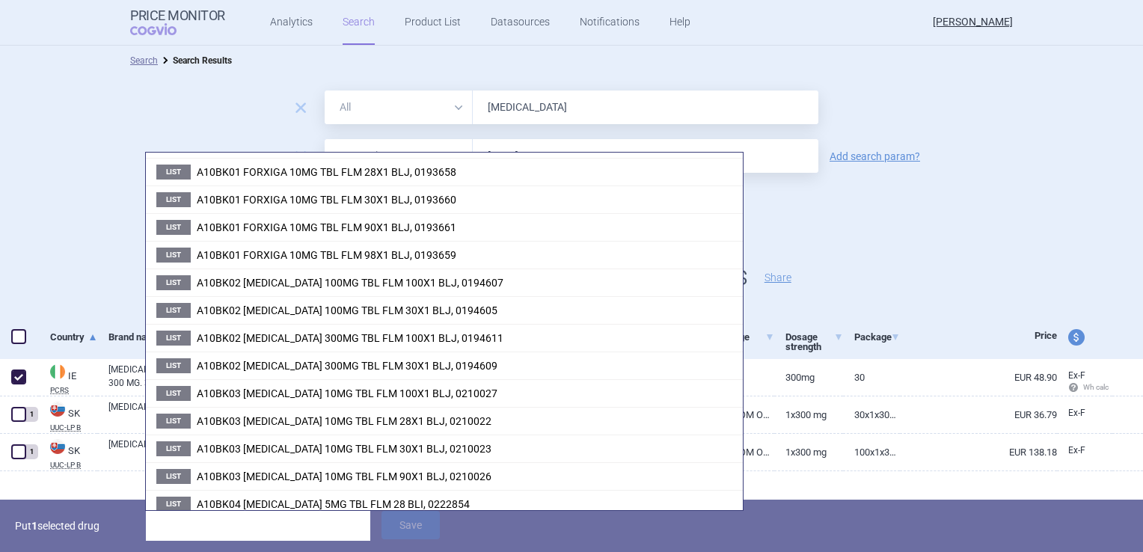
scroll to position [125, 0]
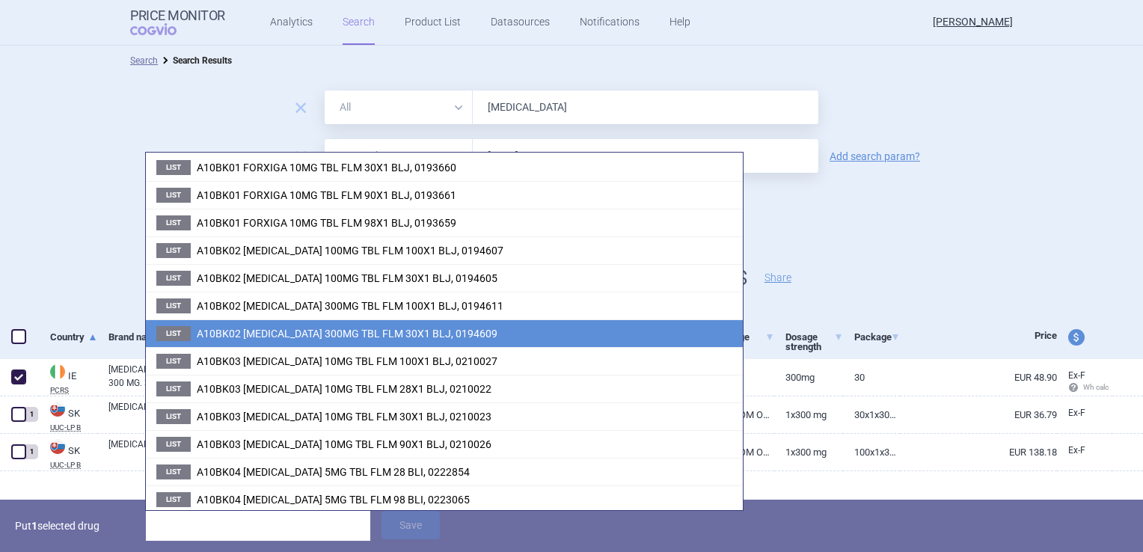
click at [372, 331] on span "A10BK02 [MEDICAL_DATA] 300MG TBL FLM 30X1 BLJ, 0194609" at bounding box center [347, 334] width 301 height 12
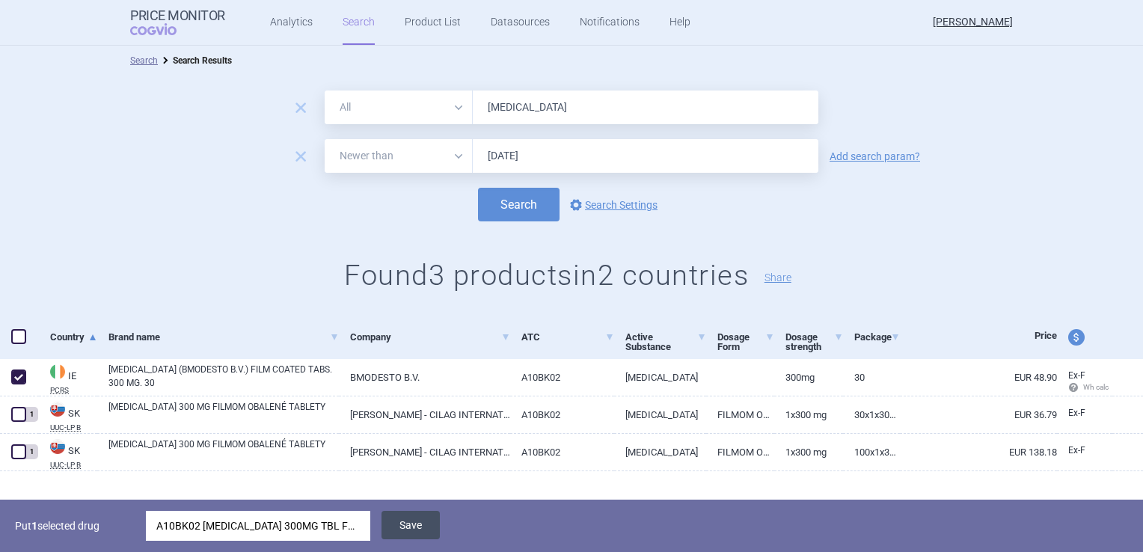
click at [425, 533] on button "Save" at bounding box center [410, 525] width 58 height 28
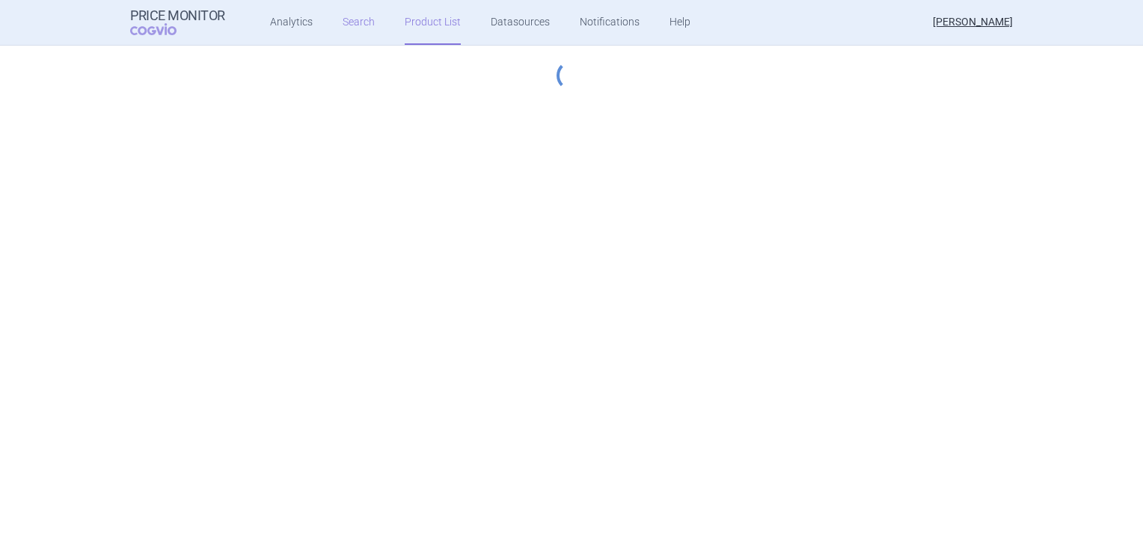
click at [342, 22] on link "Search" at bounding box center [358, 22] width 32 height 45
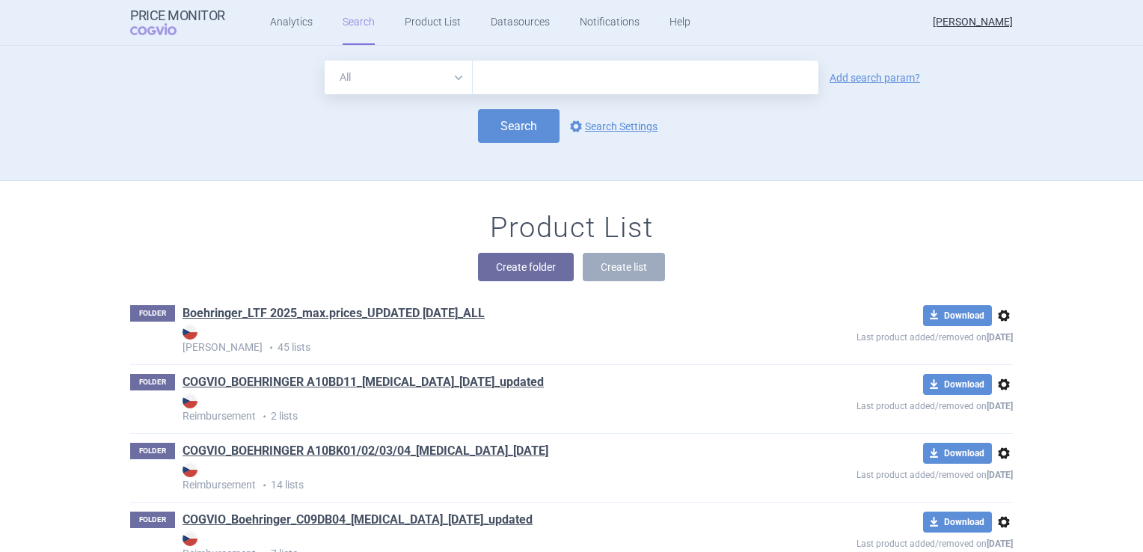
click at [618, 80] on input "text" at bounding box center [645, 78] width 345 height 34
click at [310, 19] on ul "Analytics Search Product List Datasources Notifications Help" at bounding box center [461, 22] width 473 height 45
click at [301, 22] on link "Analytics" at bounding box center [291, 22] width 43 height 45
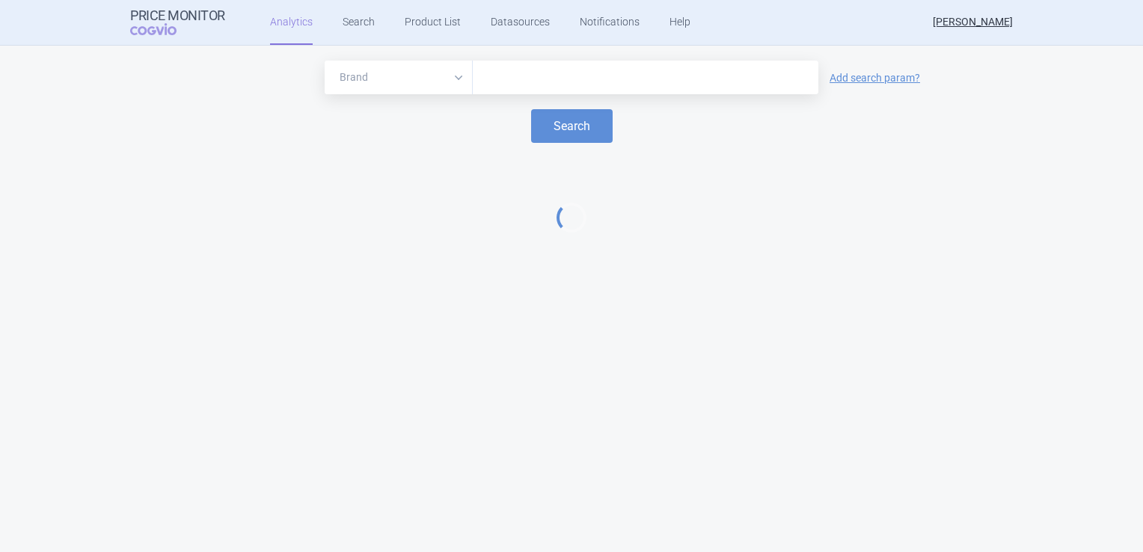
click at [677, 85] on input "text" at bounding box center [645, 77] width 330 height 19
type input "jardiance"
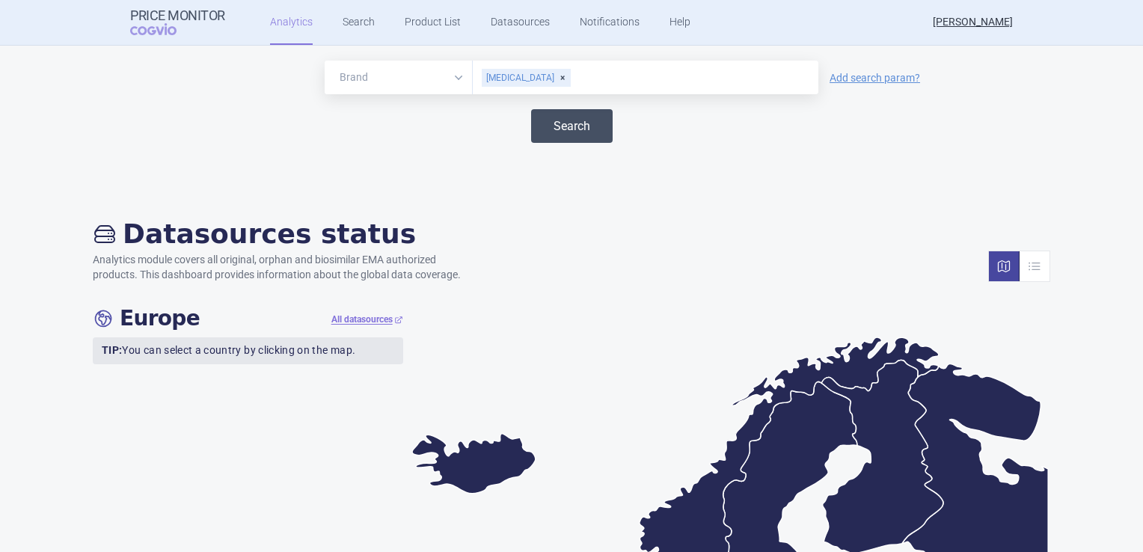
click at [556, 125] on button "Search" at bounding box center [572, 126] width 82 height 34
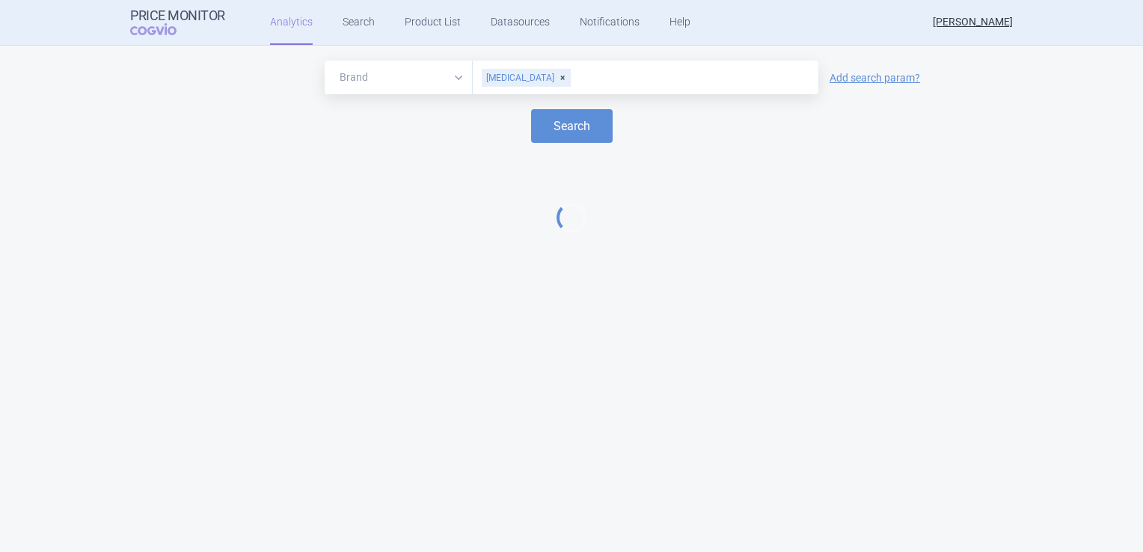
select select "EUR"
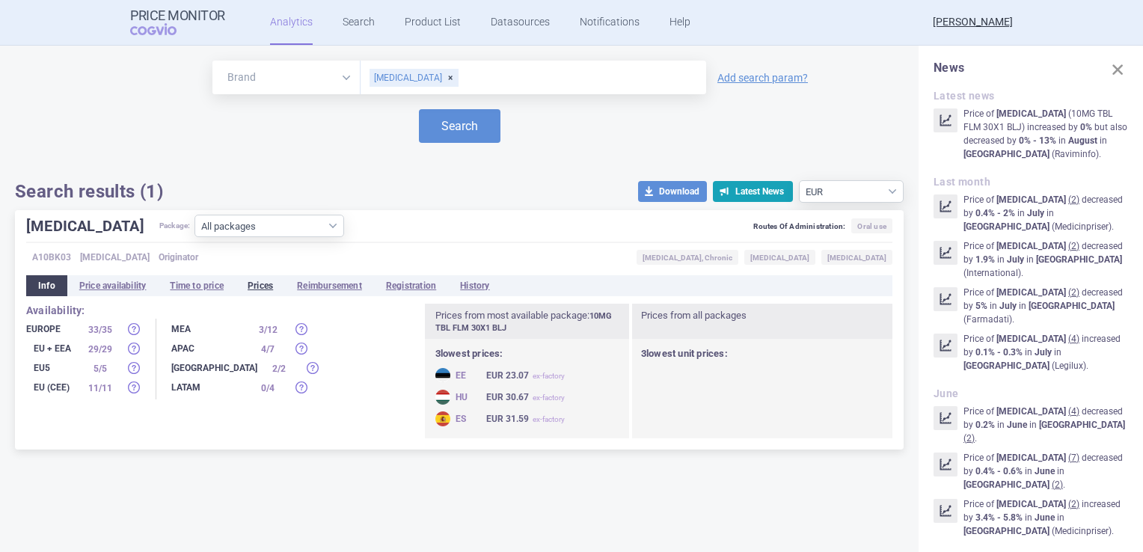
click at [268, 289] on li "Prices" at bounding box center [260, 285] width 49 height 21
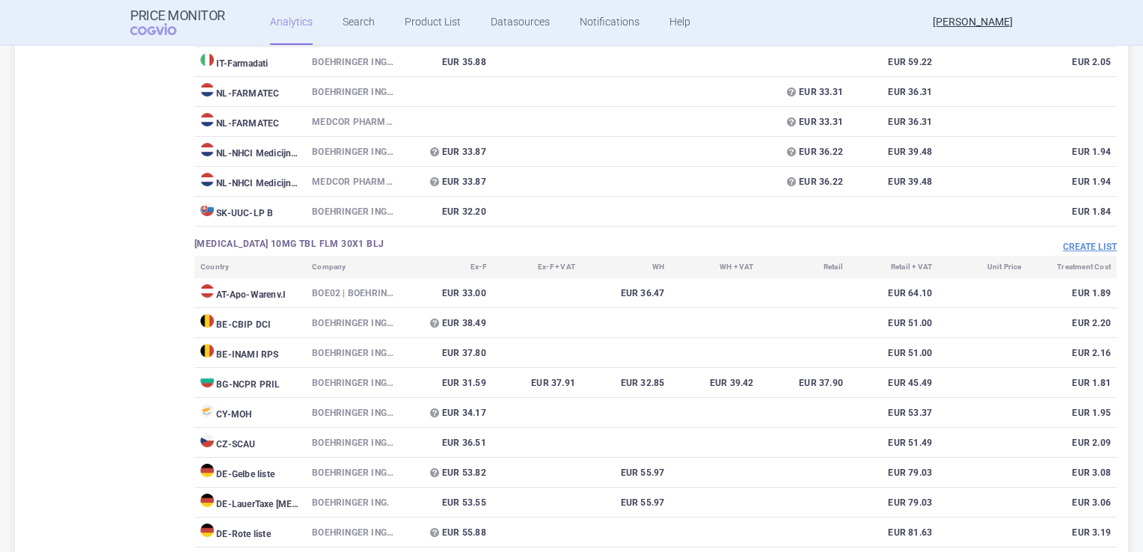
scroll to position [1869, 0]
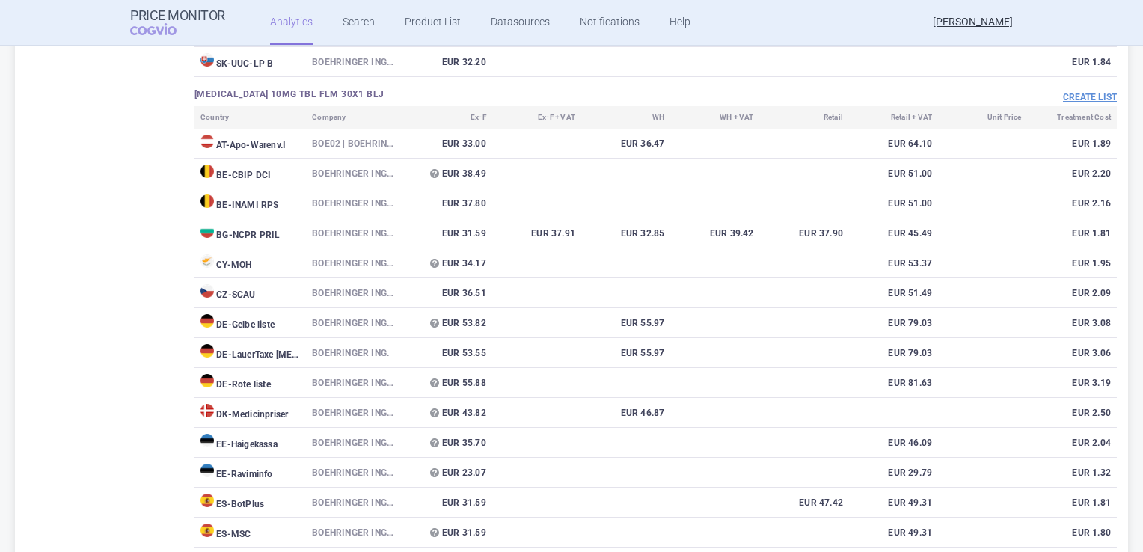
click at [266, 441] on td "EE - Haigekassa" at bounding box center [249, 443] width 111 height 30
click at [261, 476] on td "EE - Raviminfo" at bounding box center [249, 473] width 111 height 30
click at [260, 447] on td "EE - Haigekassa" at bounding box center [249, 443] width 111 height 30
click at [263, 483] on td "EE - Raviminfo" at bounding box center [249, 473] width 111 height 30
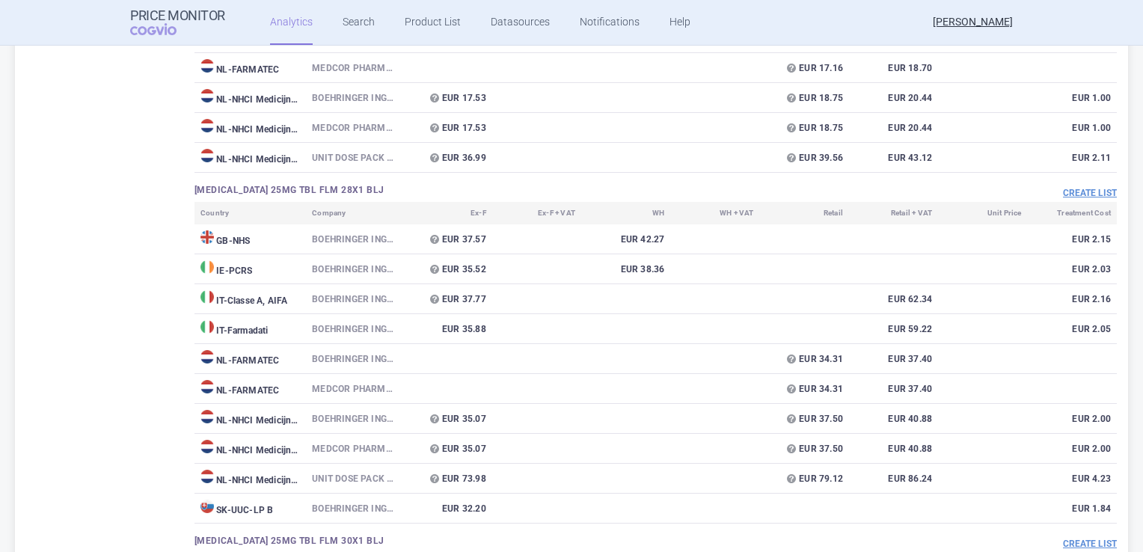
scroll to position [5976, 0]
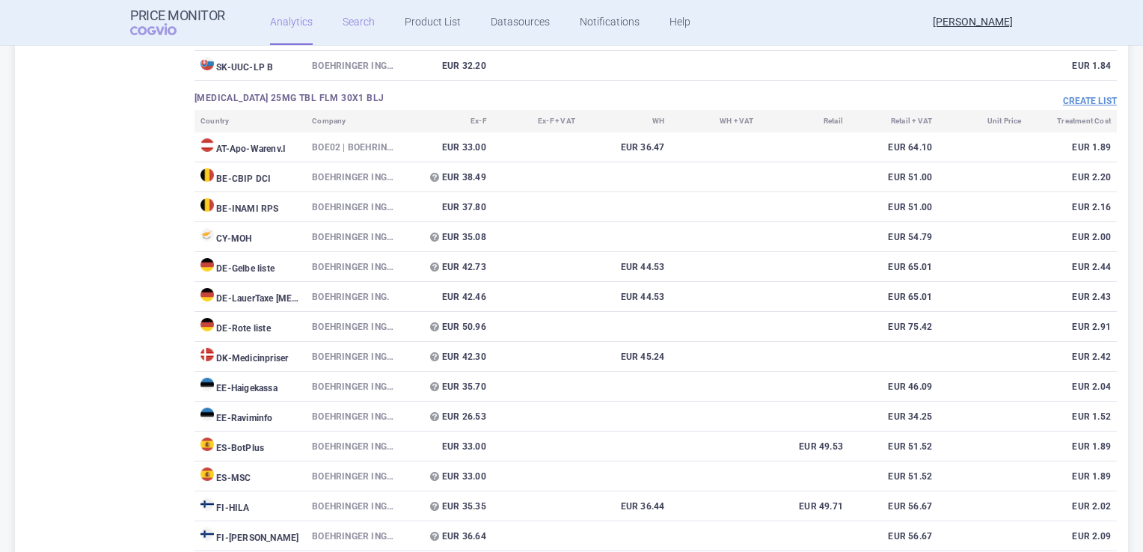
click at [345, 20] on link "Search" at bounding box center [358, 22] width 32 height 45
